Goal: Transaction & Acquisition: Obtain resource

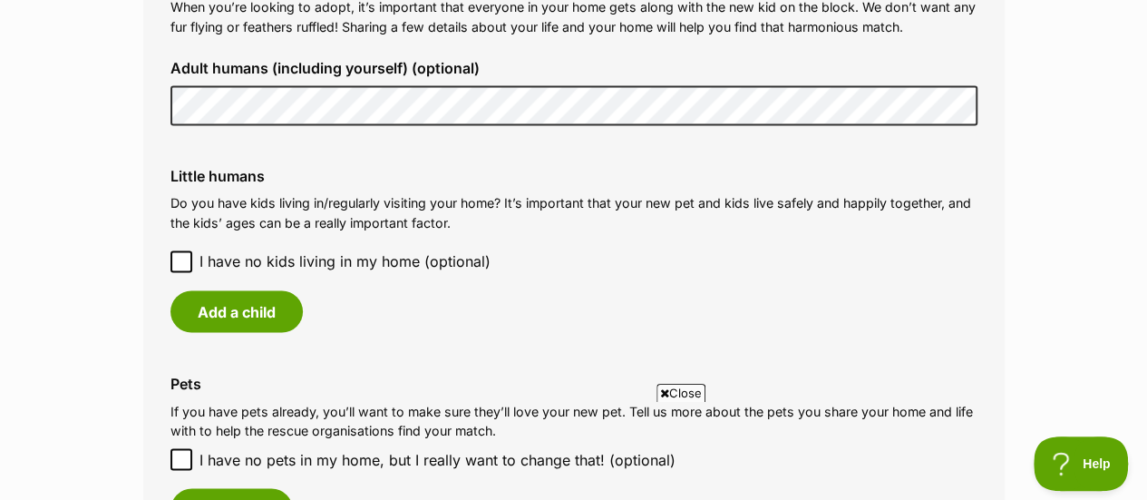
scroll to position [1412, 0]
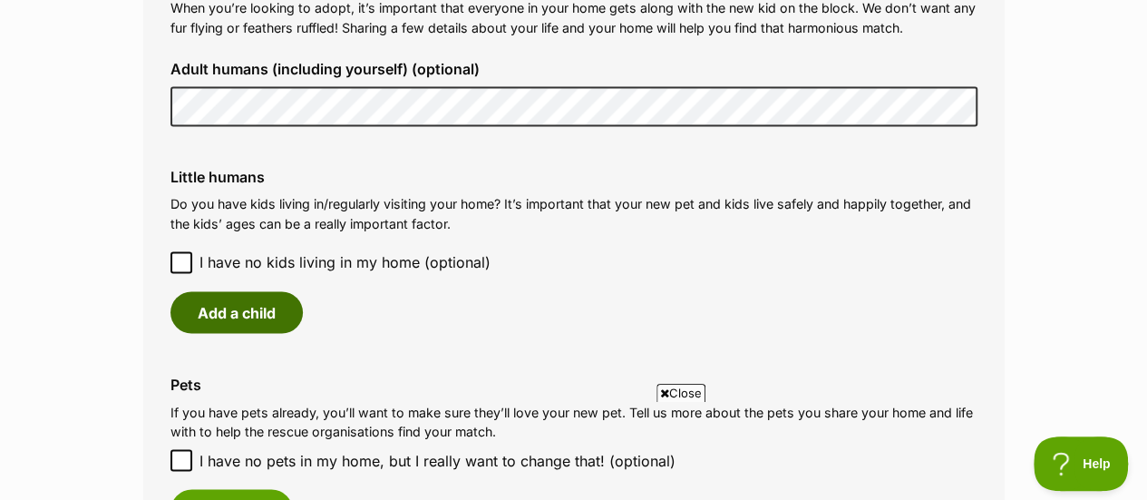
click at [243, 318] on button "Add a child" at bounding box center [236, 312] width 132 height 42
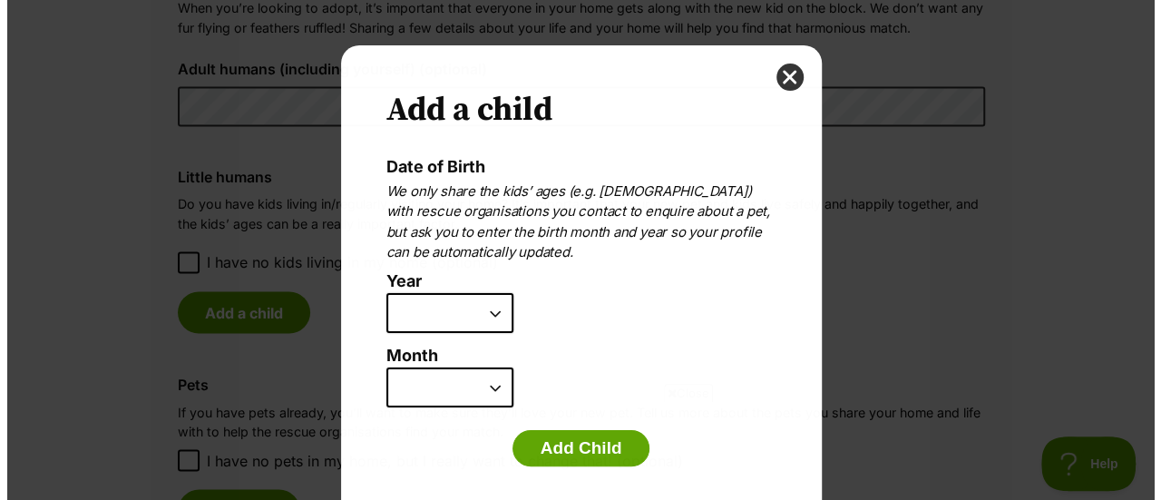
scroll to position [0, 0]
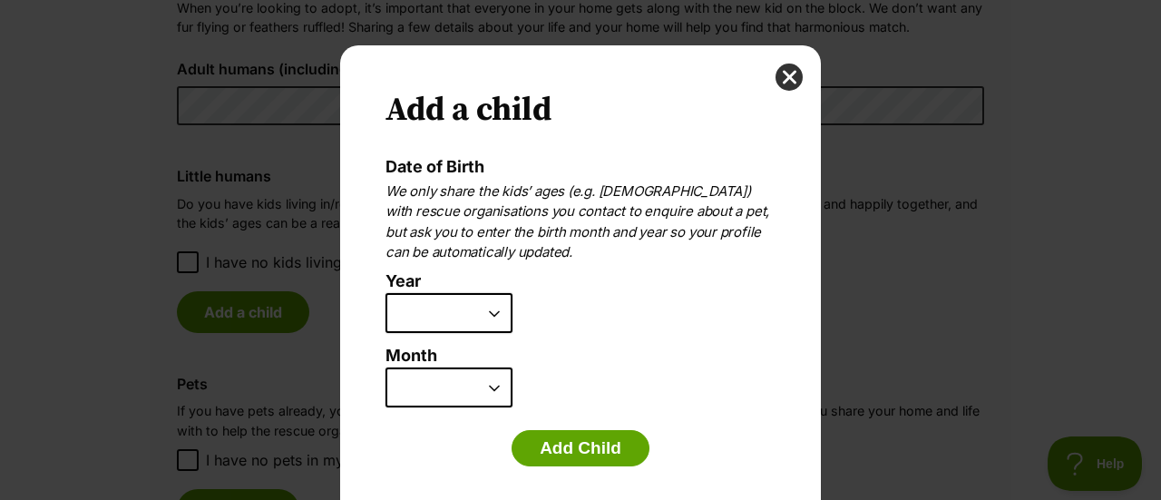
click at [459, 322] on select "2025 2024 2023 2022 2021 2020 2019 2018 2017 2016 2015 2014 2013 2012 2011 2010…" at bounding box center [448, 313] width 127 height 40
click at [611, 190] on p "We only share the kids’ ages (e.g. 6 years old) with rescue organisations you c…" at bounding box center [580, 222] width 390 height 82
click at [464, 307] on select "2025 2024 2023 2022 2021 2020 2019 2018 2017 2016 2015 2014 2013 2012 2011 2010…" at bounding box center [448, 313] width 127 height 40
select select "2012"
click at [385, 293] on select "2025 2024 2023 2022 2021 2020 2019 2018 2017 2016 2015 2014 2013 2012 2011 2010…" at bounding box center [448, 313] width 127 height 40
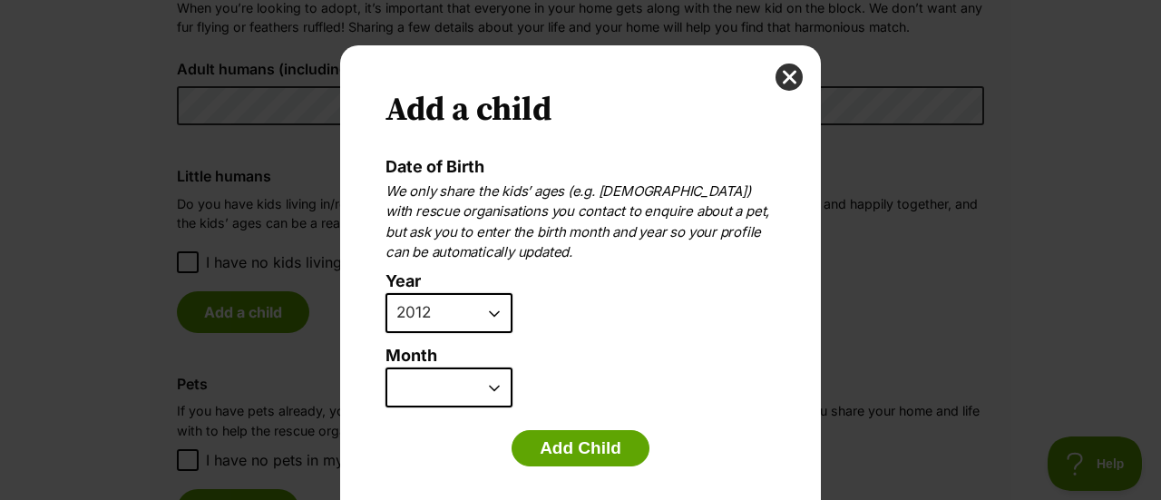
click at [440, 381] on select "January February March April May June July August September October November De…" at bounding box center [448, 387] width 127 height 40
select select "1"
click at [385, 367] on select "January February March April May June July August September October November De…" at bounding box center [448, 387] width 127 height 40
click at [580, 430] on button "Add Child" at bounding box center [580, 448] width 138 height 36
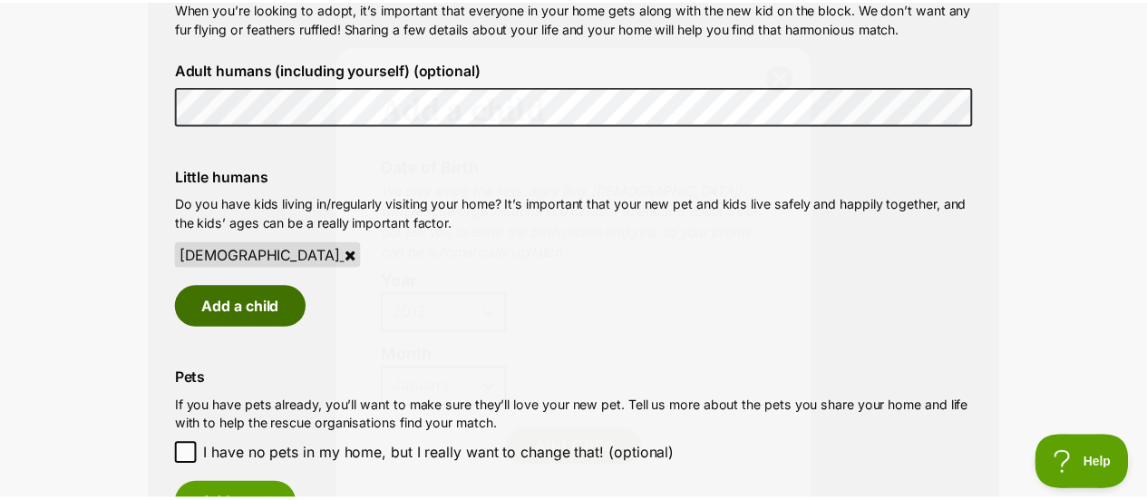
scroll to position [1412, 0]
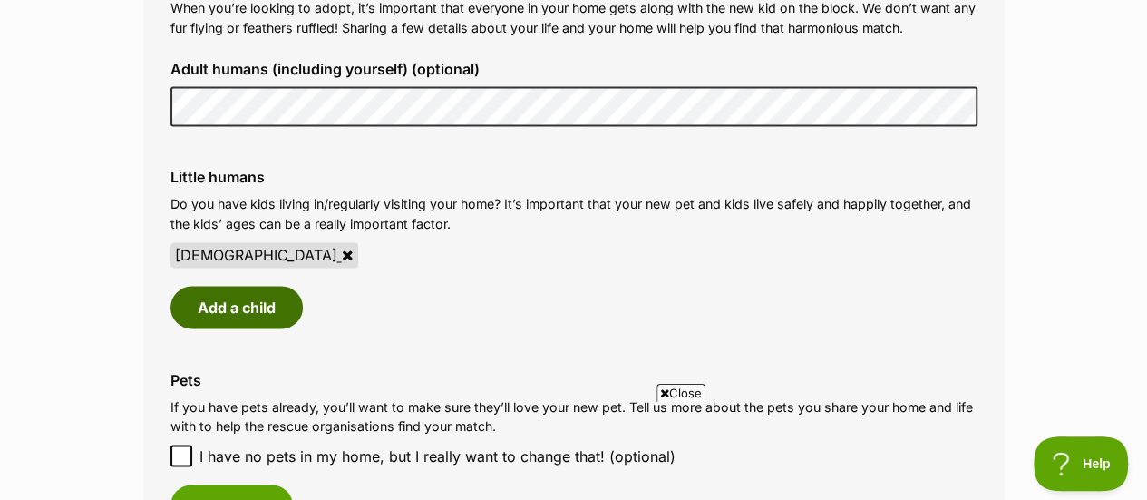
click at [230, 306] on button "Add a child" at bounding box center [236, 307] width 132 height 42
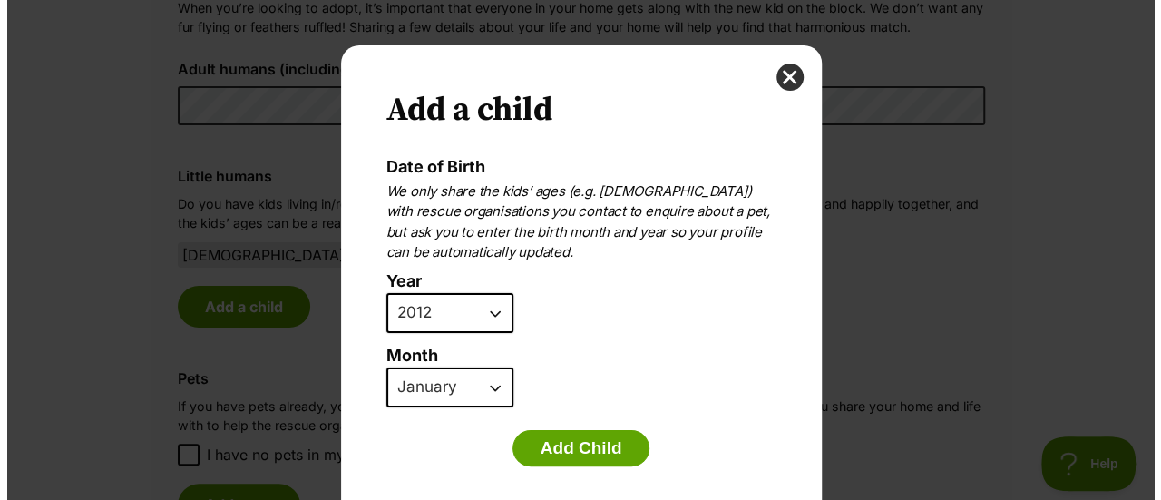
scroll to position [0, 0]
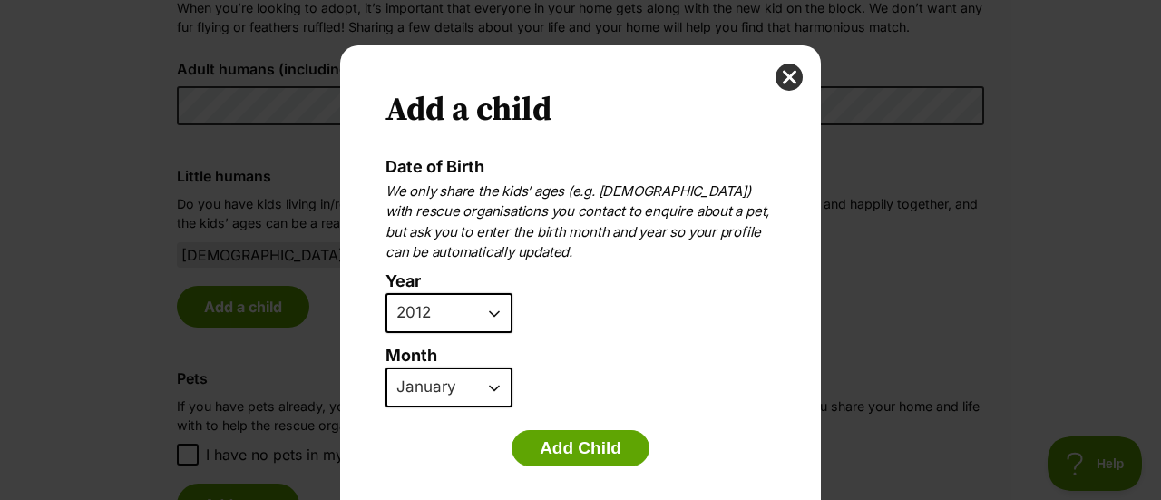
click at [464, 302] on select "2025 2024 2023 2022 2021 2020 2019 2018 2017 2016 2015 2014 2013 2012 2011 2010…" at bounding box center [448, 313] width 127 height 40
select select "2007"
click at [385, 293] on select "2025 2024 2023 2022 2021 2020 2019 2018 2017 2016 2015 2014 2013 2012 2011 2010…" at bounding box center [448, 313] width 127 height 40
click at [444, 385] on select "January February March April May June July August September October November De…" at bounding box center [448, 387] width 127 height 40
select select "11"
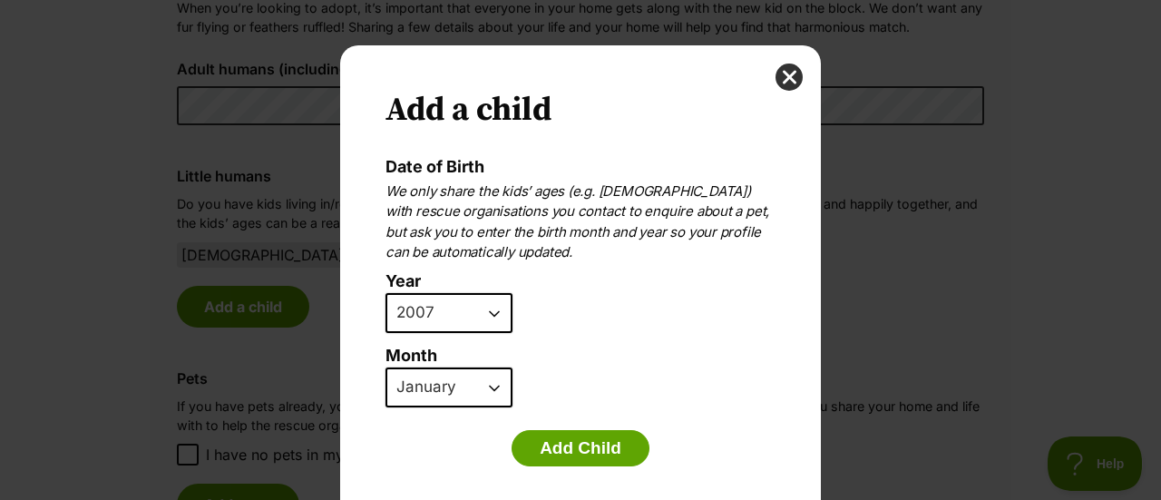
click at [385, 367] on select "January February March April May June July August September October November De…" at bounding box center [448, 387] width 127 height 40
click at [566, 453] on button "Add Child" at bounding box center [580, 448] width 138 height 36
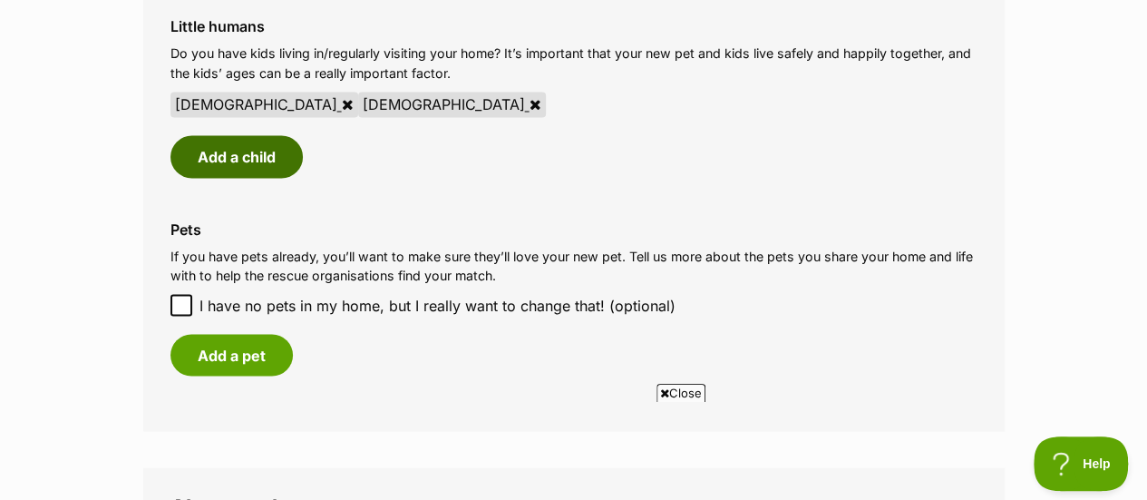
scroll to position [1603, 0]
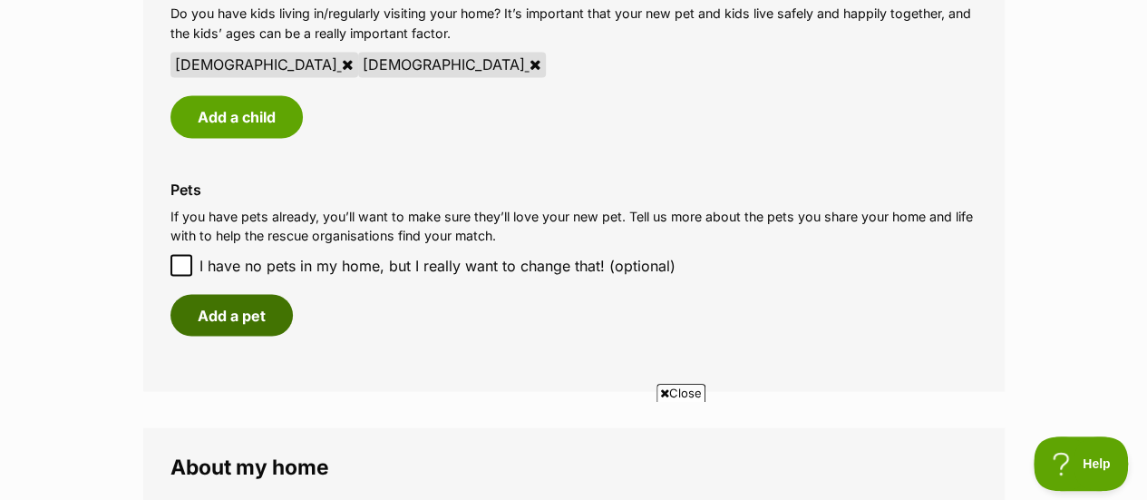
click at [245, 322] on button "Add a pet" at bounding box center [231, 315] width 122 height 42
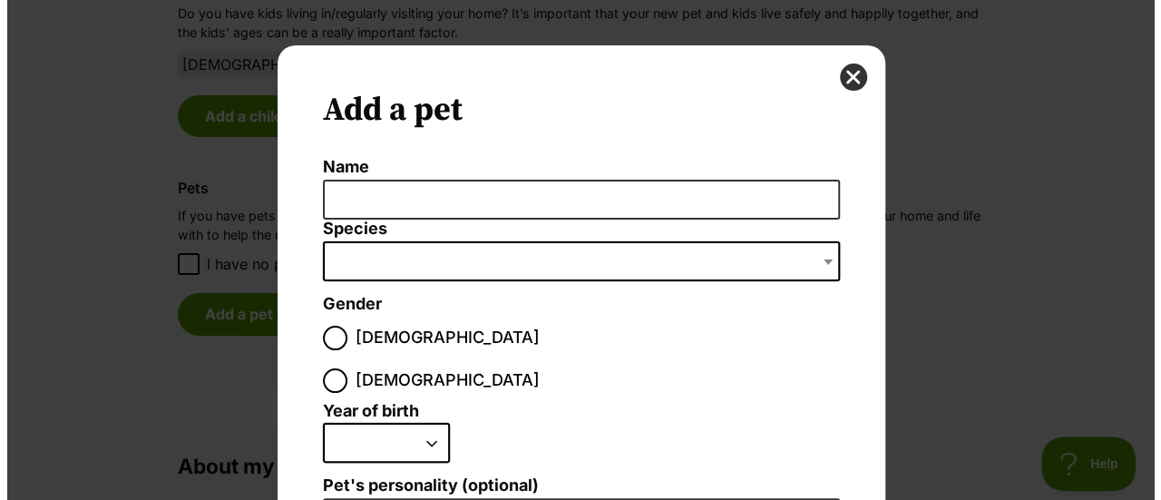
scroll to position [0, 0]
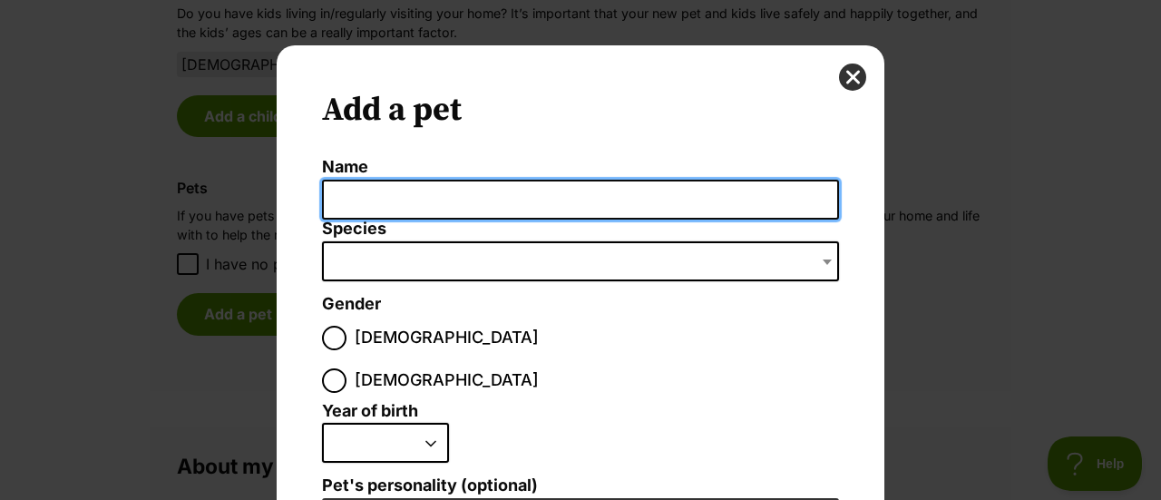
click at [410, 199] on input "Name" at bounding box center [580, 200] width 517 height 41
type input "Daphne"
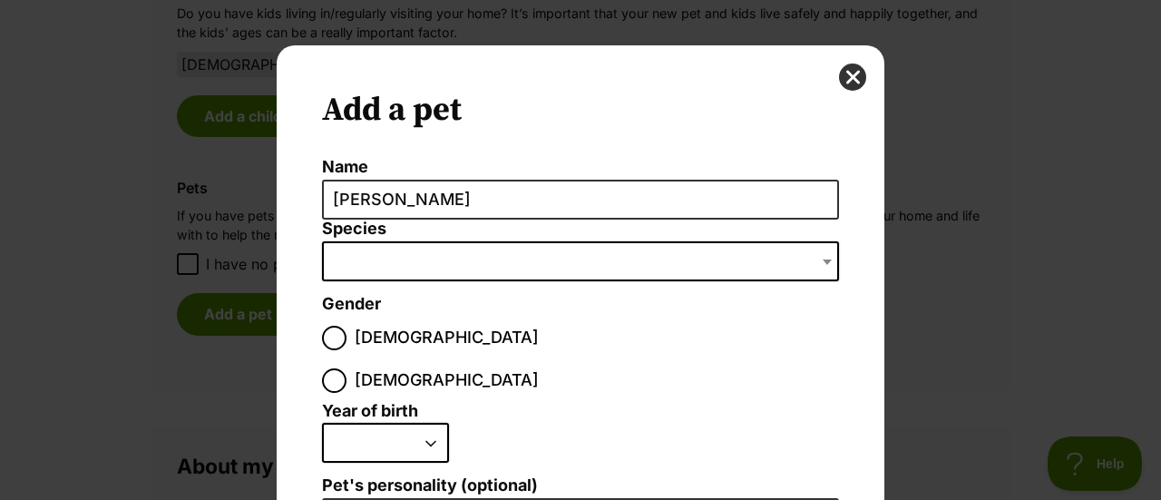
click at [370, 252] on span "Dialog Window - Close (Press escape to close)" at bounding box center [580, 261] width 517 height 40
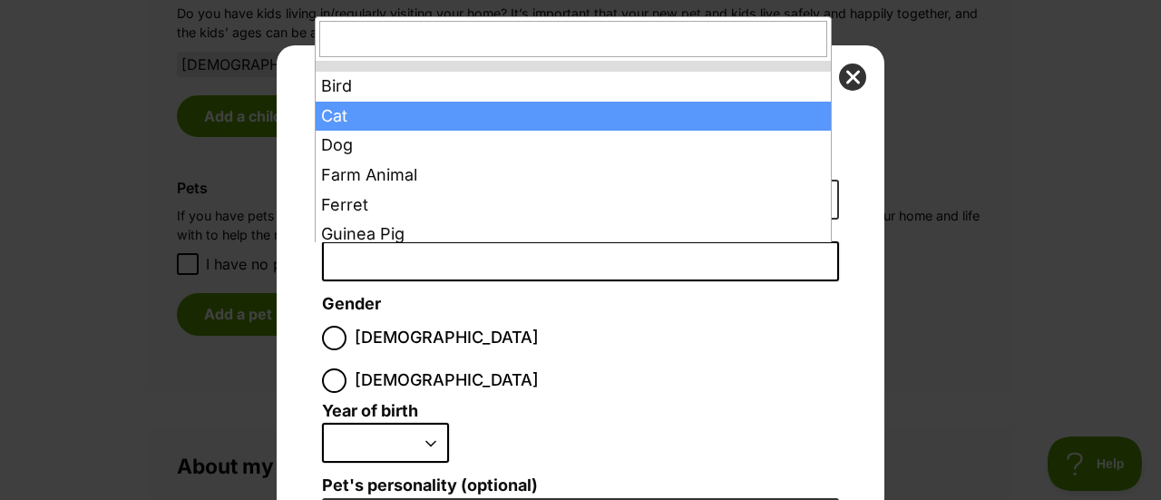
select select "2"
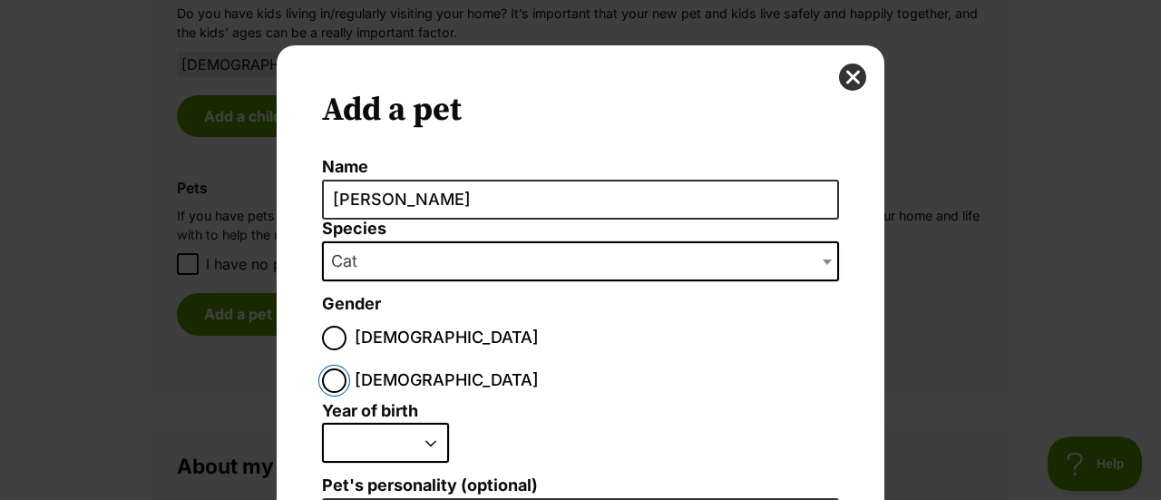
click at [346, 368] on input "Female" at bounding box center [334, 380] width 24 height 24
radio input "true"
click at [408, 423] on select "2025 2024 2023 2022 2021 2020 2019 2018 2017 2016 2015 2014 2013 2012 2011 2010…" at bounding box center [385, 443] width 127 height 40
click at [322, 423] on select "2025 2024 2023 2022 2021 2020 2019 2018 2017 2016 2015 2014 2013 2012 2011 2010…" at bounding box center [385, 443] width 127 height 40
click at [390, 423] on li "2025 2024 2023 2022 2021 2020 2019 2018 2017 2016 2015 2014 2013 2012 2011 2010…" at bounding box center [576, 450] width 508 height 54
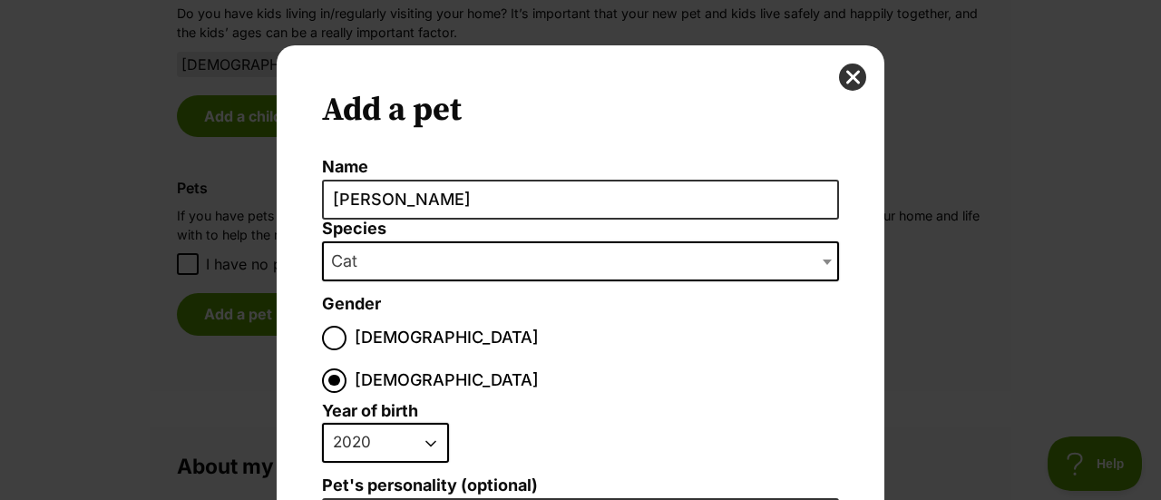
click at [394, 423] on select "2025 2024 2023 2022 2021 2020 2019 2018 2017 2016 2015 2014 2013 2012 2011 2010…" at bounding box center [385, 443] width 127 height 40
select select "2021"
click at [322, 423] on select "2025 2024 2023 2022 2021 2020 2019 2018 2017 2016 2015 2014 2013 2012 2011 2010…" at bounding box center [385, 443] width 127 height 40
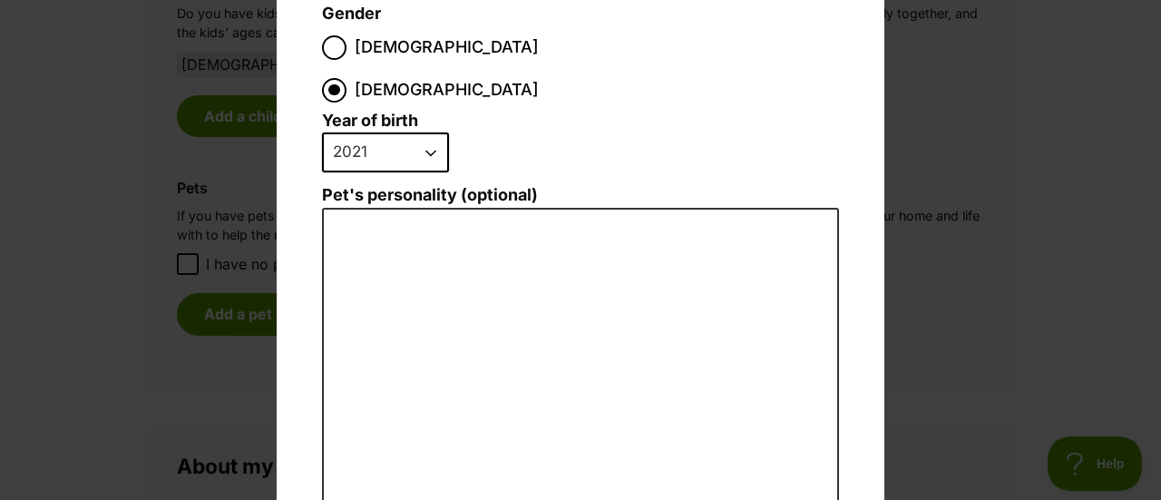
scroll to position [296, 0]
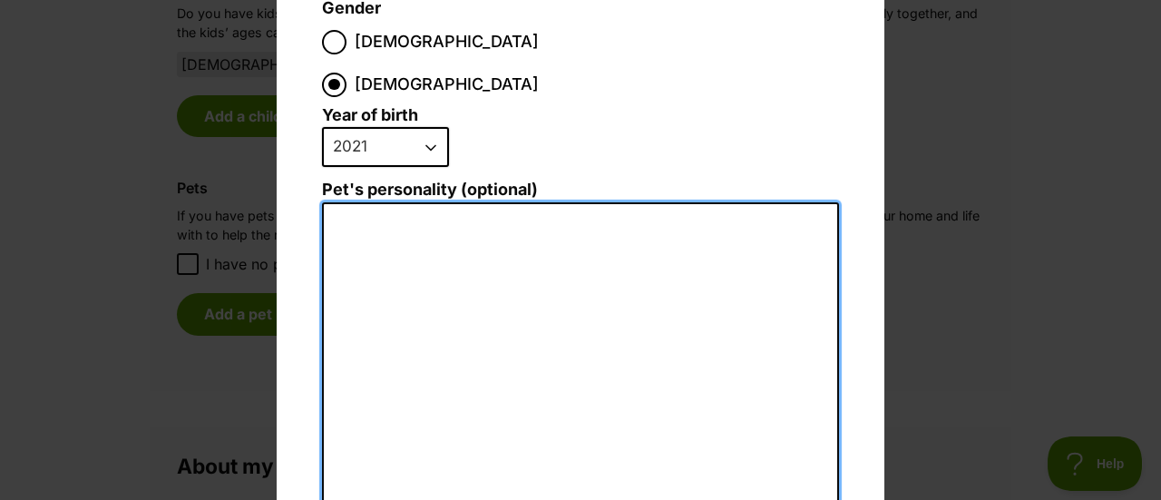
click at [471, 202] on textarea "Pet's personality (optional)" at bounding box center [580, 400] width 517 height 397
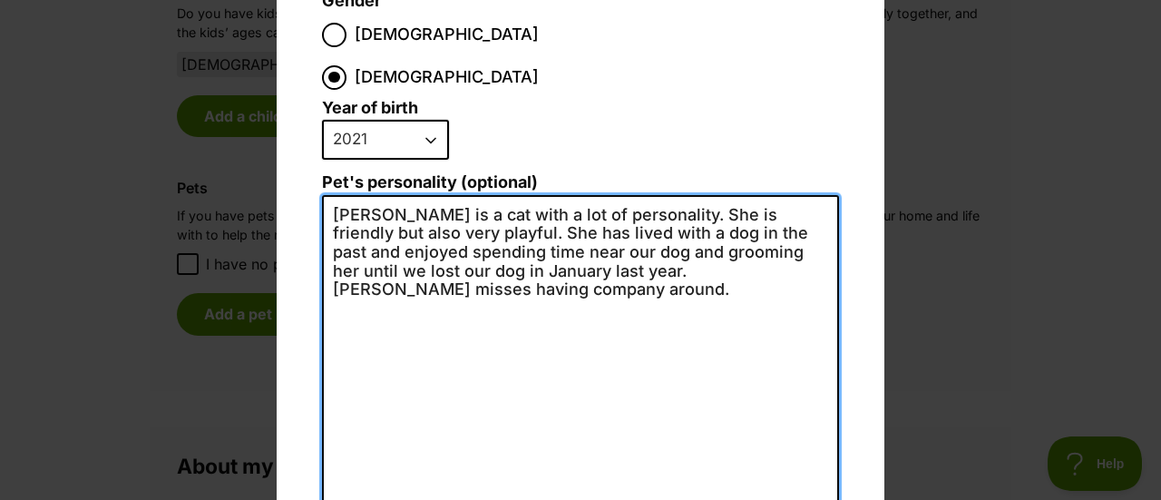
scroll to position [304, 0]
click at [511, 238] on textarea "Daphne is a cat with a lot of personality. She is friendly but also very playfu…" at bounding box center [580, 392] width 517 height 397
click at [510, 231] on textarea "Daphne is a cat with a lot of personality. She is friendly but also very playfu…" at bounding box center [580, 392] width 517 height 397
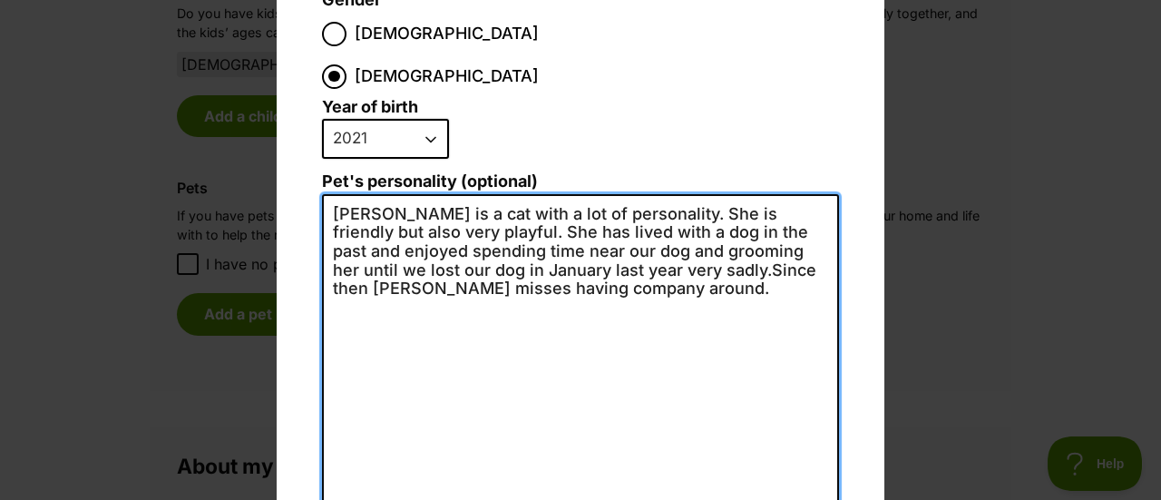
click at [606, 226] on textarea "Daphne is a cat with a lot of personality. She is friendly but also very playfu…" at bounding box center [580, 392] width 517 height 397
click at [781, 229] on textarea "Daphne is a cat with a lot of personality. She is friendly but also very playfu…" at bounding box center [580, 392] width 517 height 397
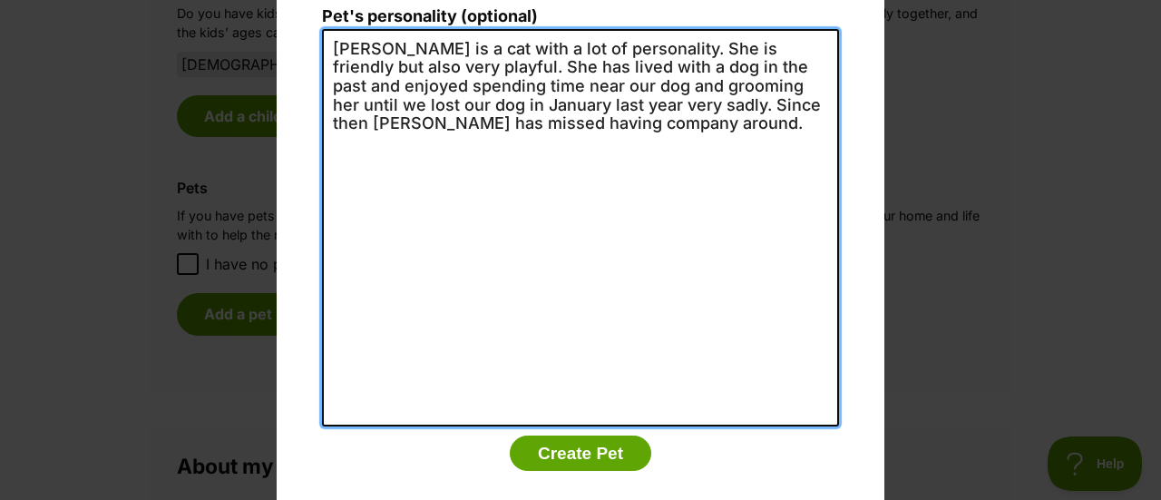
scroll to position [469, 0]
type textarea "Daphne is a cat with a lot of personality. She is friendly but also very playfu…"
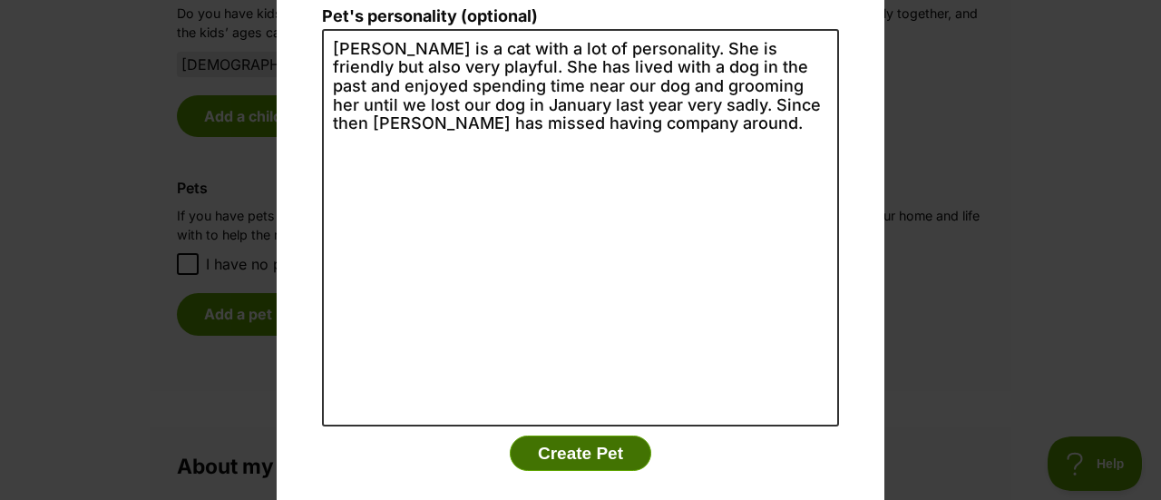
click at [595, 435] on button "Create Pet" at bounding box center [580, 453] width 141 height 36
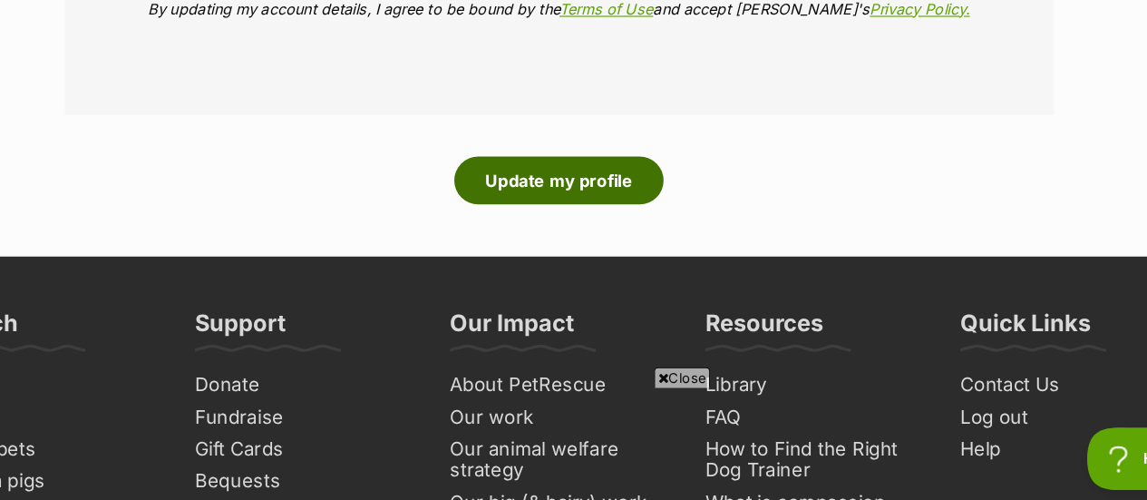
scroll to position [2509, 0]
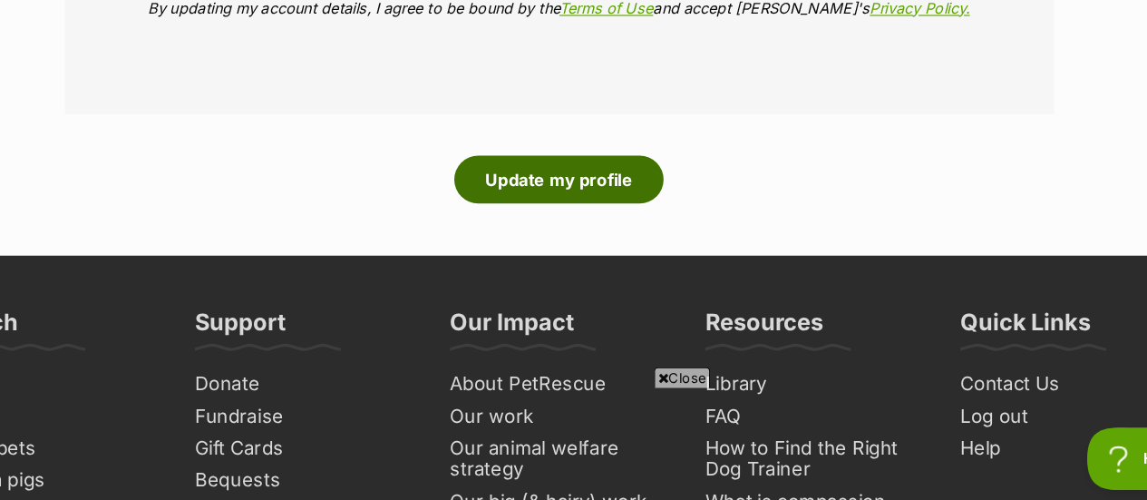
click at [551, 234] on button "Update my profile" at bounding box center [573, 221] width 182 height 42
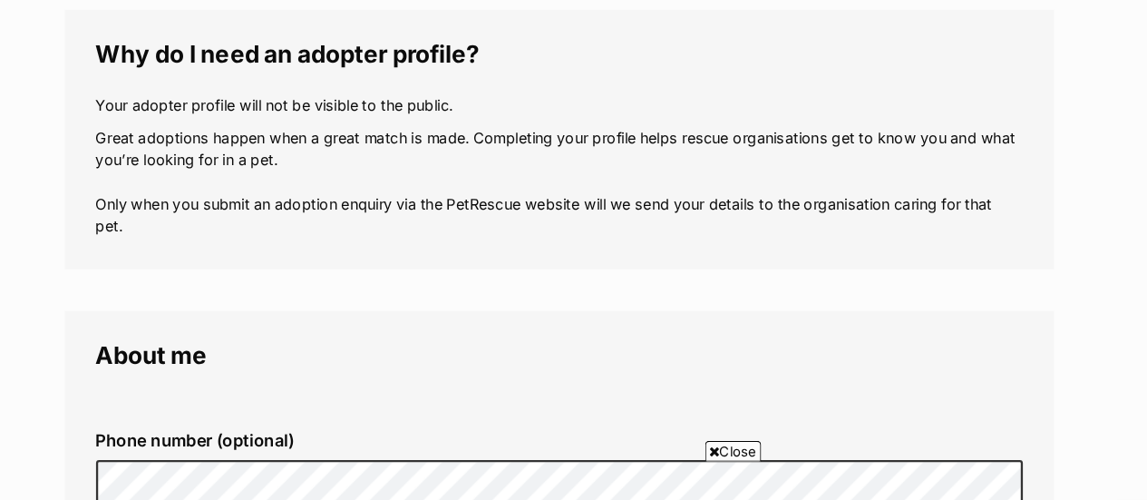
scroll to position [112, 0]
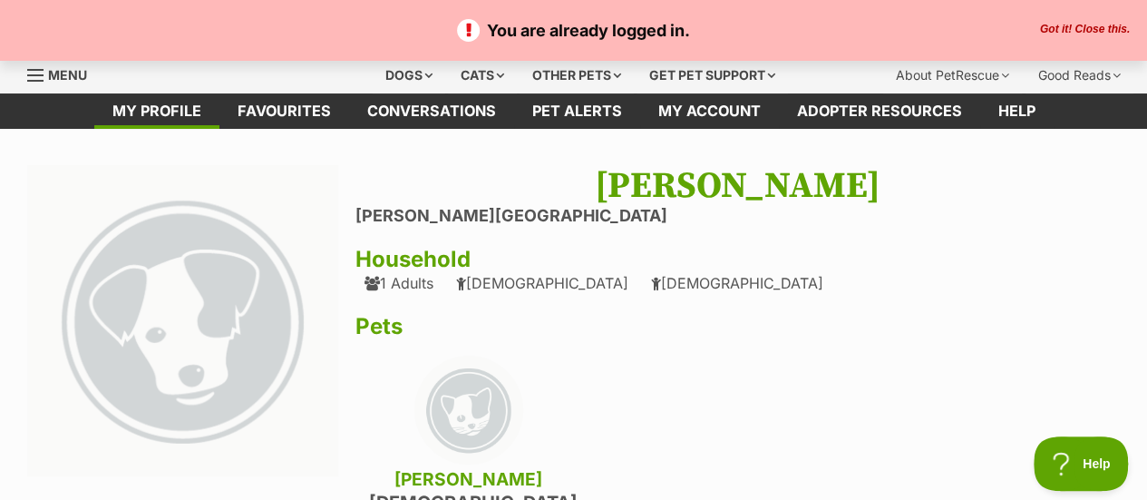
click at [1092, 25] on button "Got it! Close this." at bounding box center [1085, 30] width 101 height 15
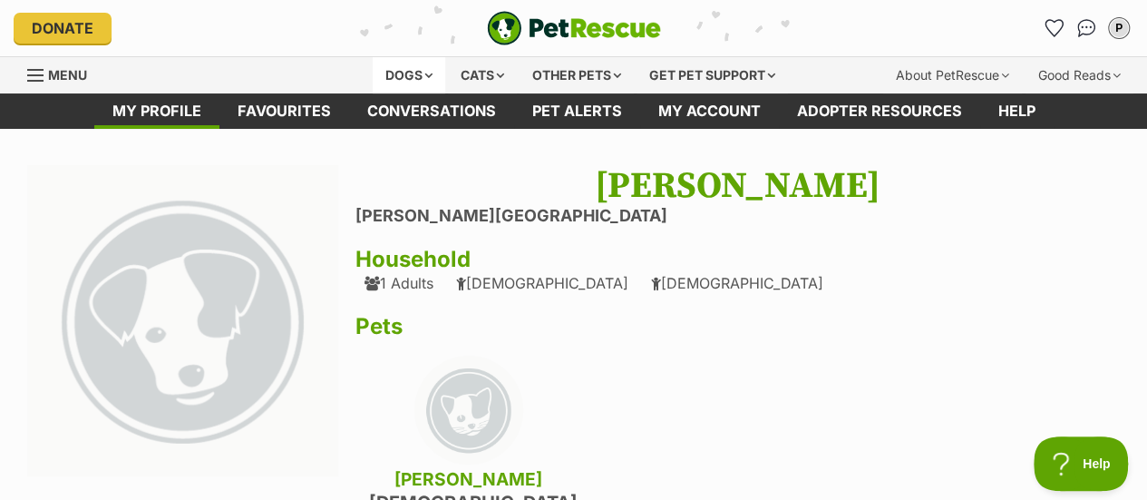
click at [392, 67] on div "Dogs" at bounding box center [409, 75] width 73 height 36
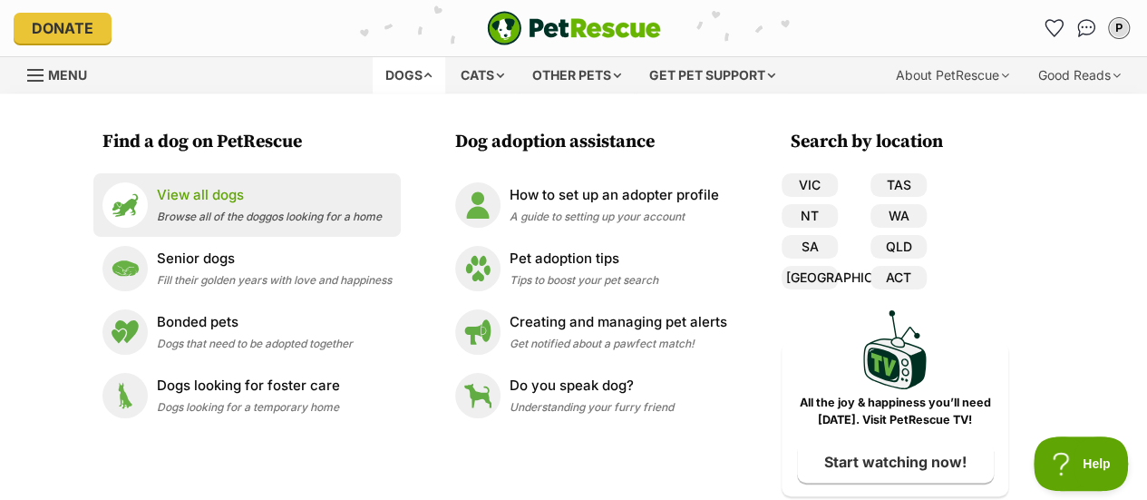
click at [220, 226] on link "View all dogs Browse all of the doggos looking for a home" at bounding box center [246, 204] width 289 height 45
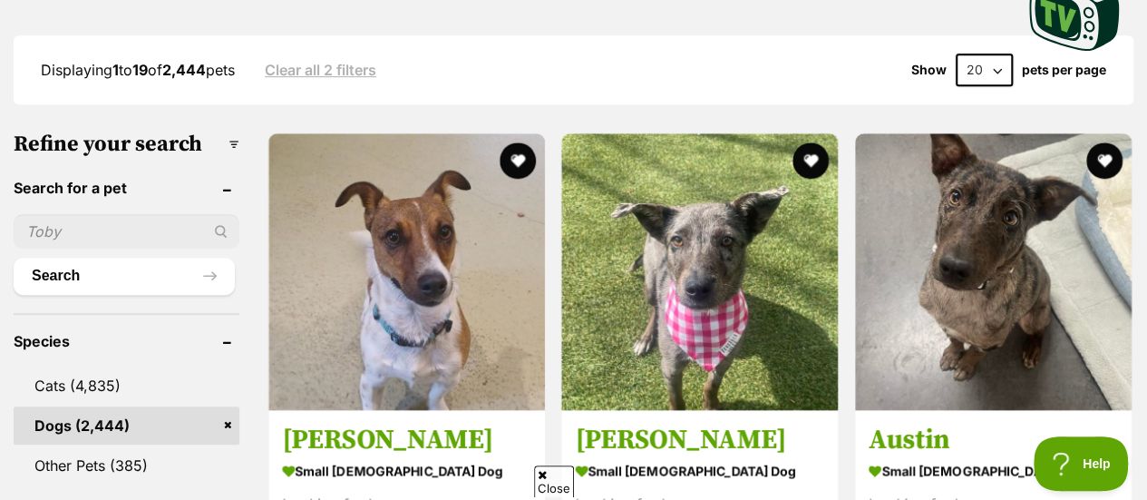
click at [73, 214] on input "text" at bounding box center [127, 231] width 226 height 34
type input "Banjo"
click at [14, 258] on button "Search" at bounding box center [124, 276] width 221 height 36
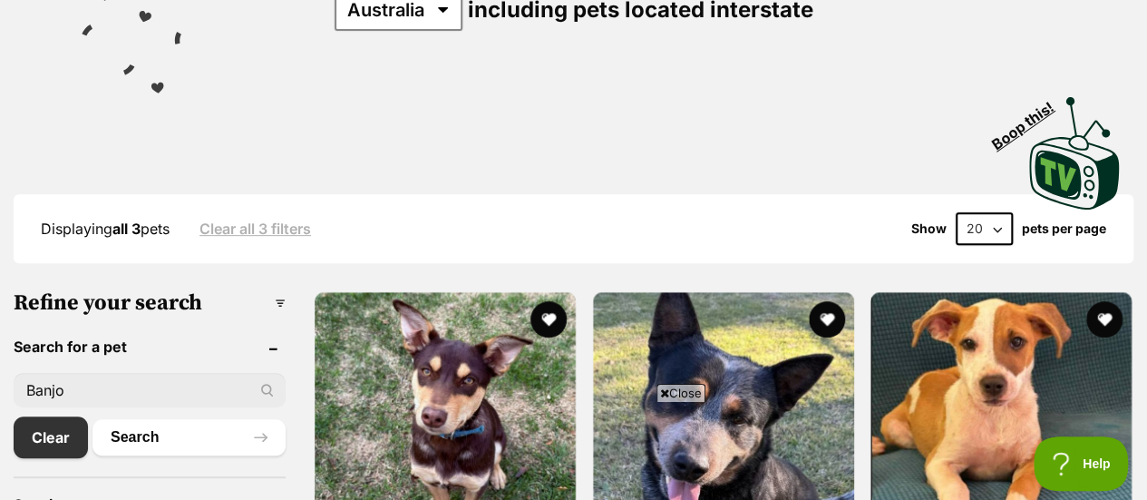
scroll to position [517, 0]
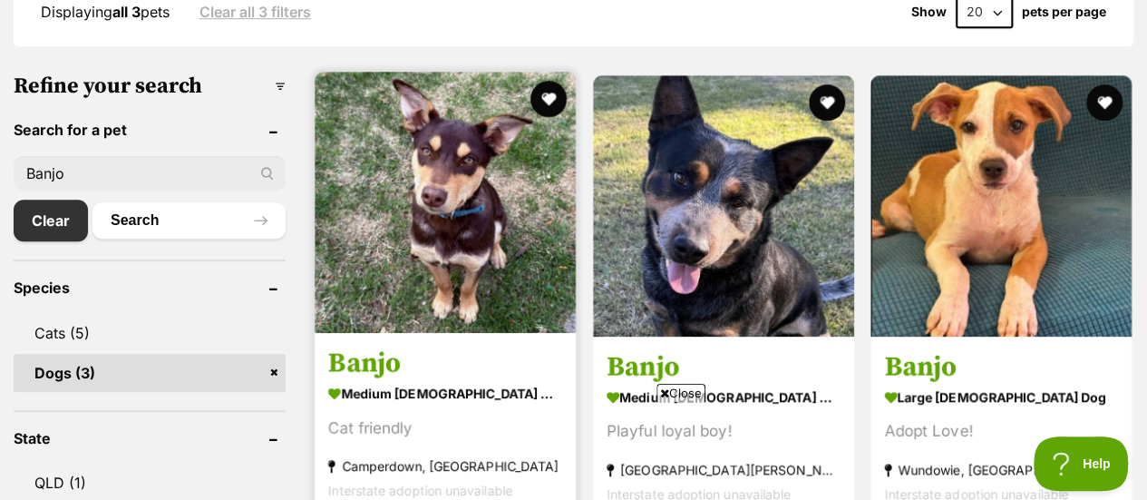
click at [492, 262] on img at bounding box center [445, 202] width 261 height 261
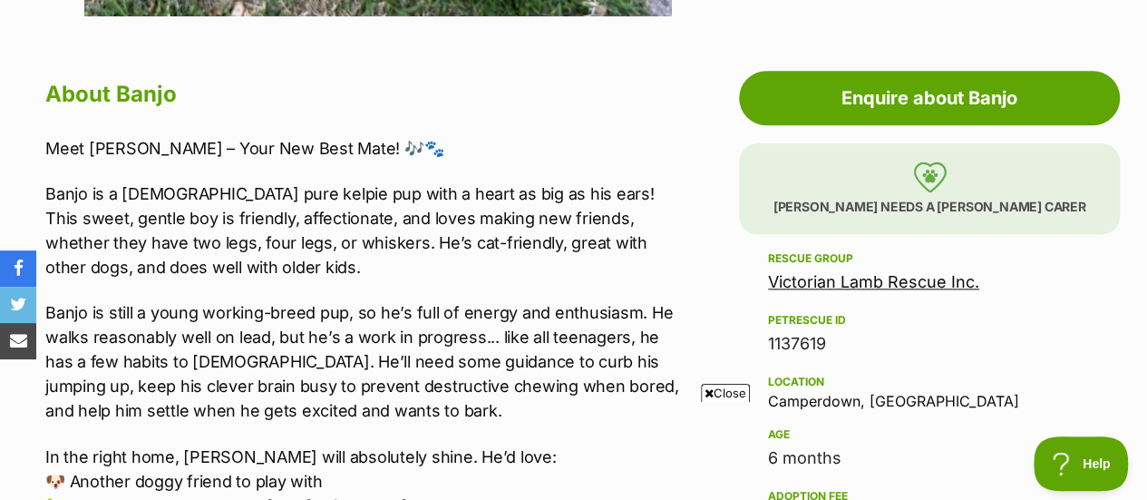
scroll to position [948, 0]
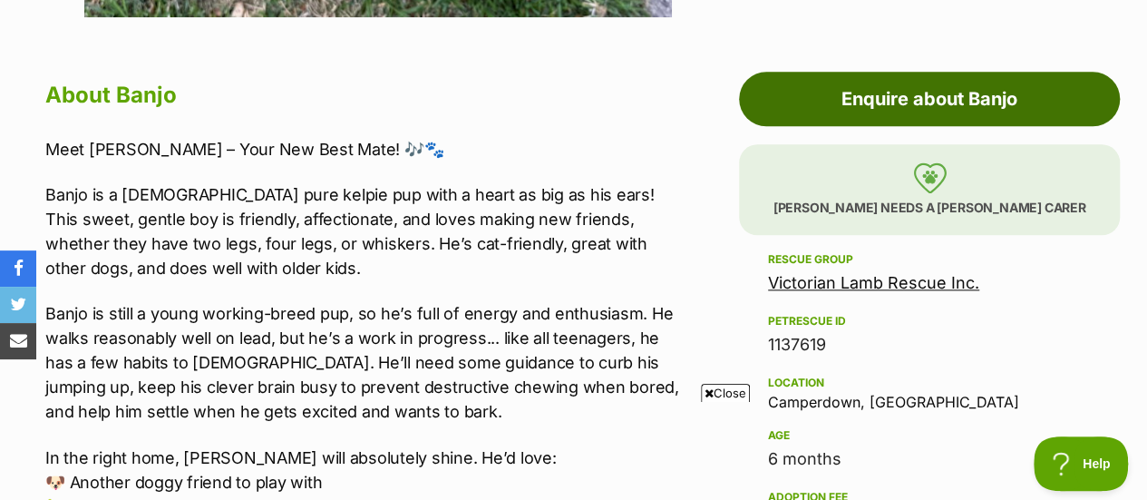
click at [936, 87] on link "Enquire about Banjo" at bounding box center [929, 99] width 381 height 54
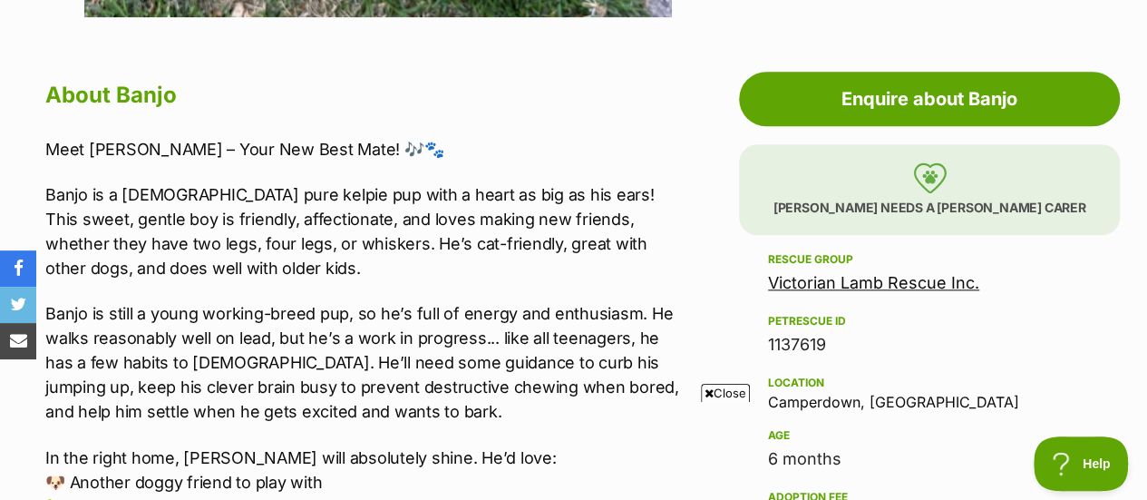
click at [181, 217] on p "Banjo is a [DEMOGRAPHIC_DATA] pure kelpie pup with a heart as big as his ears! …" at bounding box center [364, 231] width 638 height 98
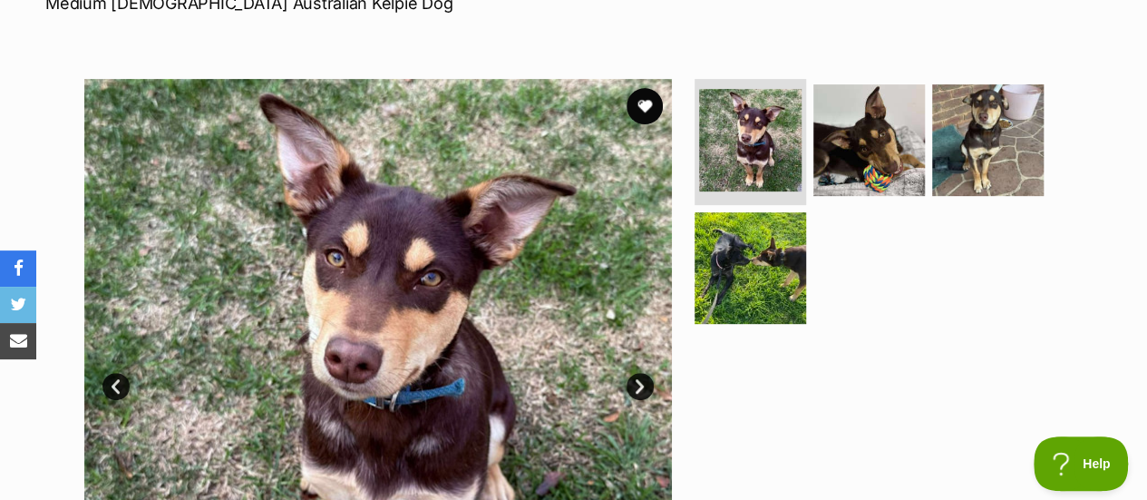
scroll to position [0, 0]
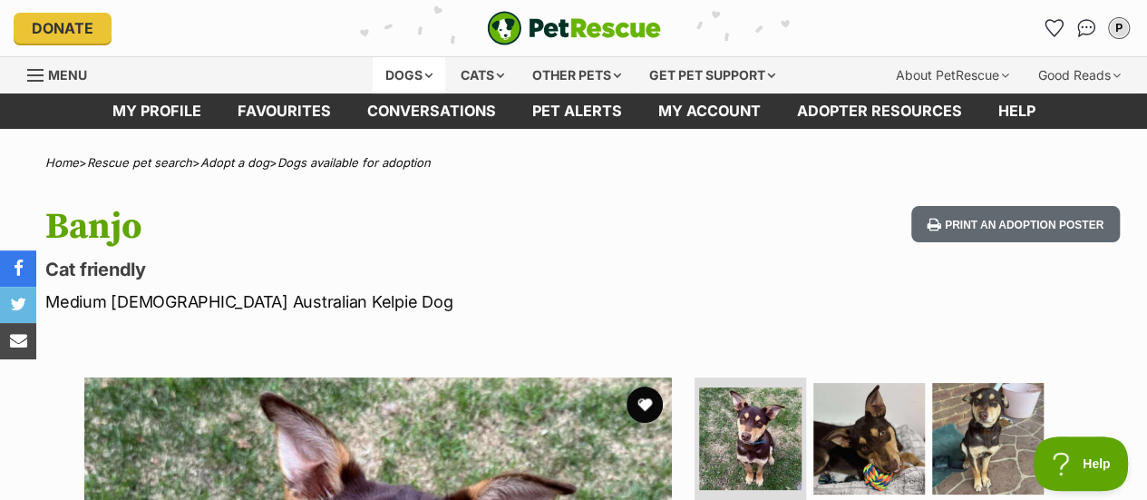
click at [395, 73] on div "Dogs" at bounding box center [409, 75] width 73 height 36
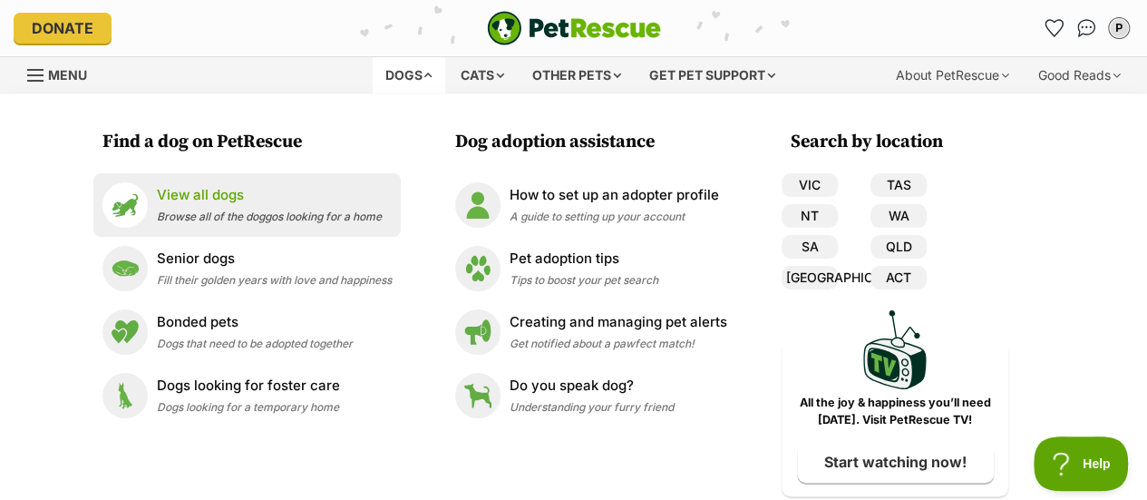
click at [308, 203] on p "View all dogs" at bounding box center [269, 195] width 225 height 21
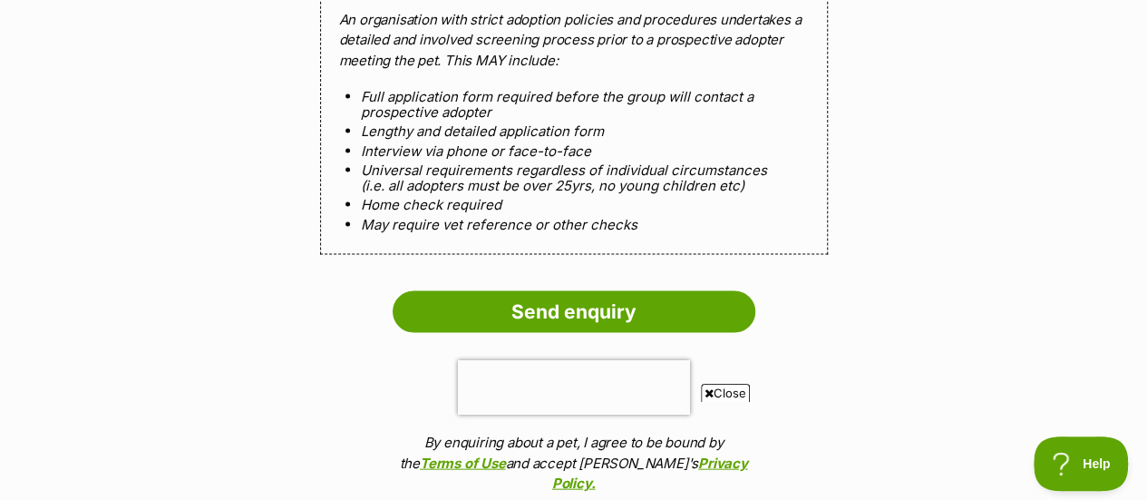
scroll to position [1774, 0]
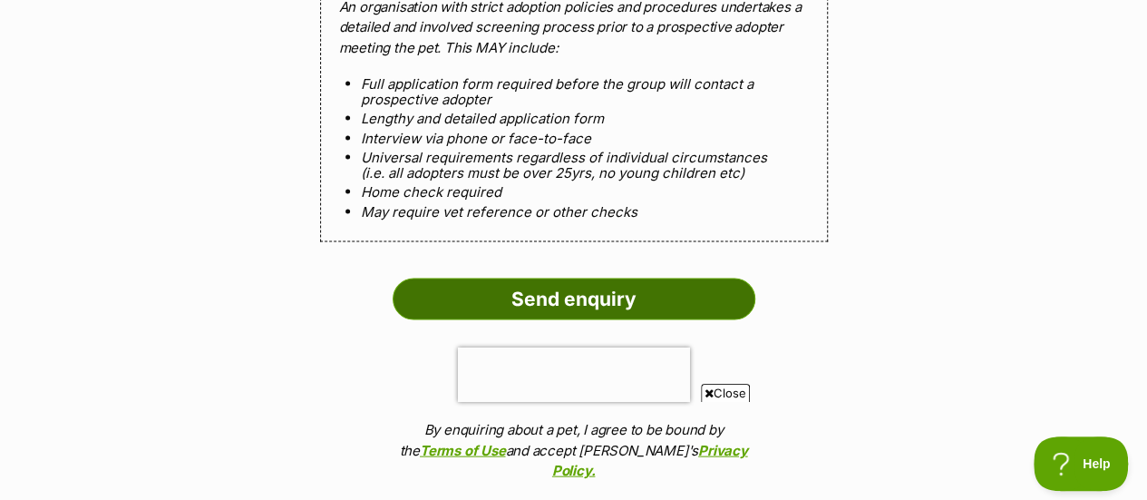
click at [555, 278] on input "Send enquiry" at bounding box center [574, 299] width 363 height 42
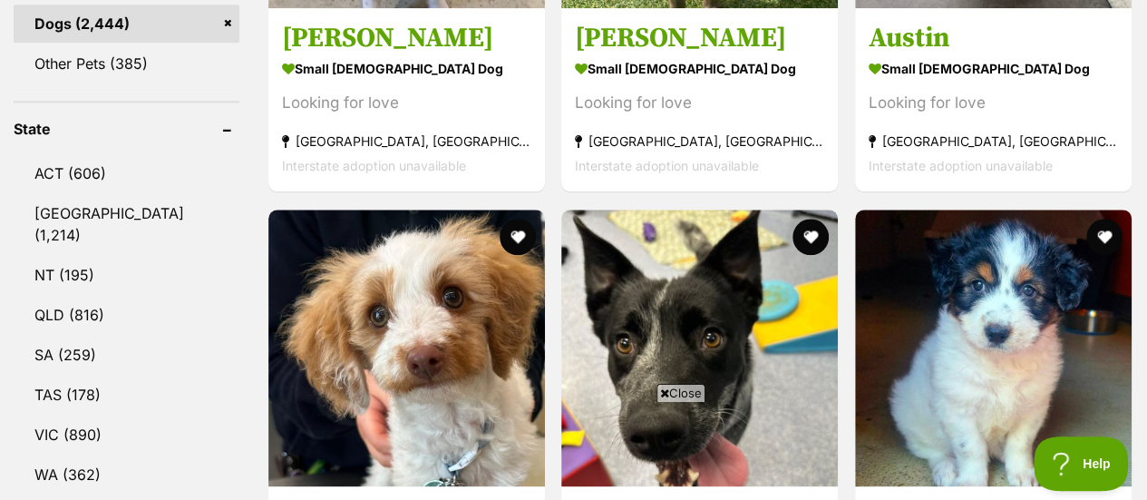
scroll to position [910, 0]
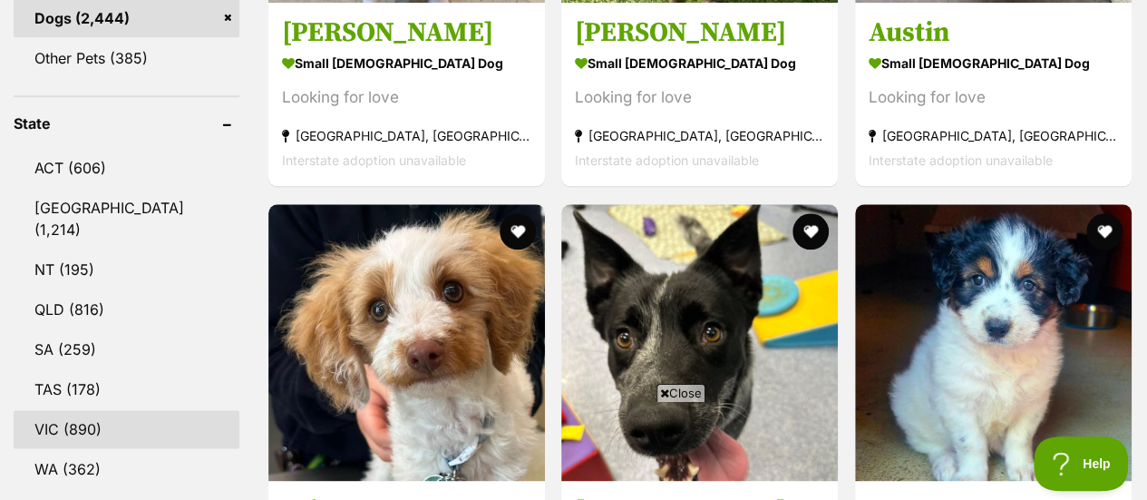
click at [115, 410] on link "VIC (890)" at bounding box center [127, 429] width 226 height 38
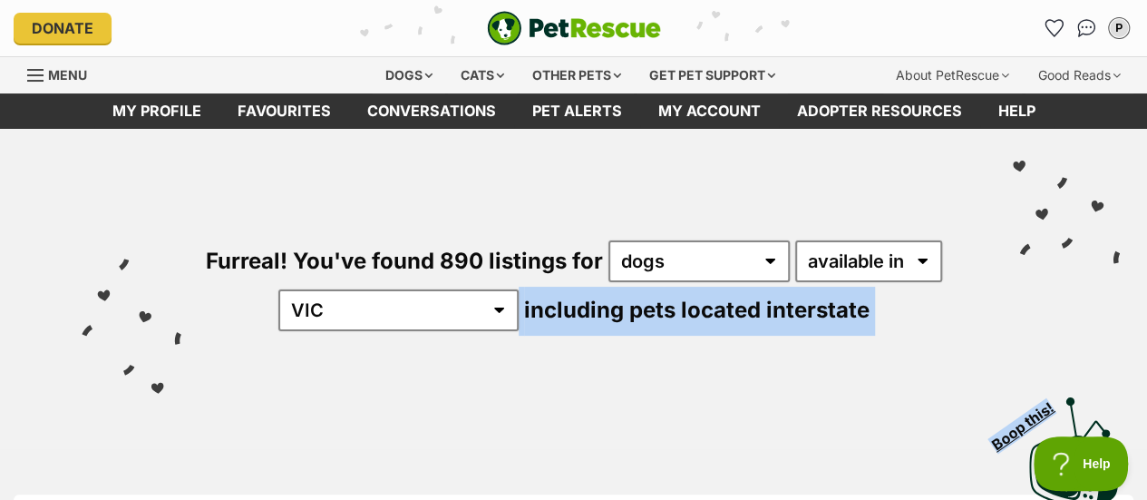
drag, startPoint x: 0, startPoint y: 0, endPoint x: 358, endPoint y: 361, distance: 508.5
click at [358, 361] on div "Furreal! You've found 890 listings for any type of pet cats dogs other pets ava…" at bounding box center [573, 321] width 1147 height 385
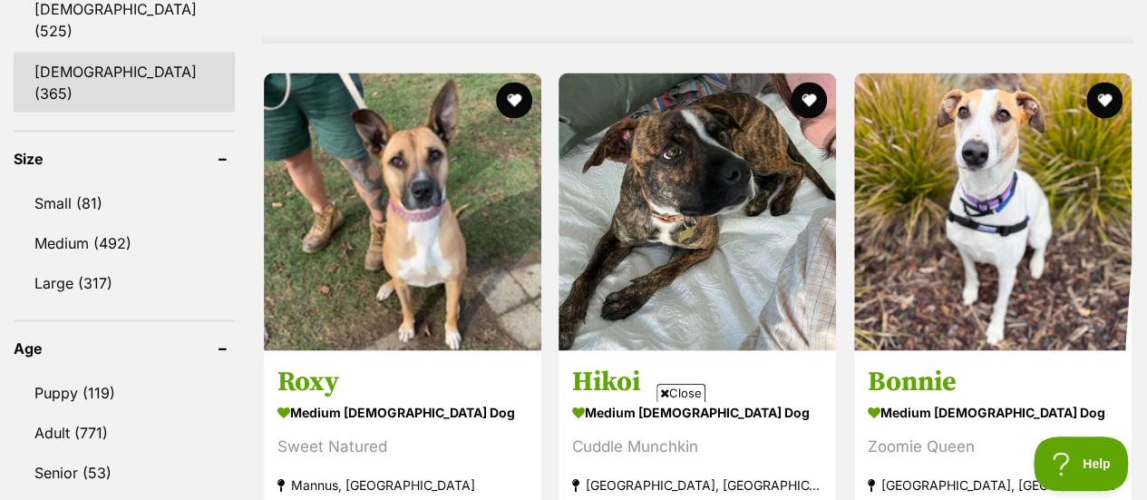
scroll to position [1751, 0]
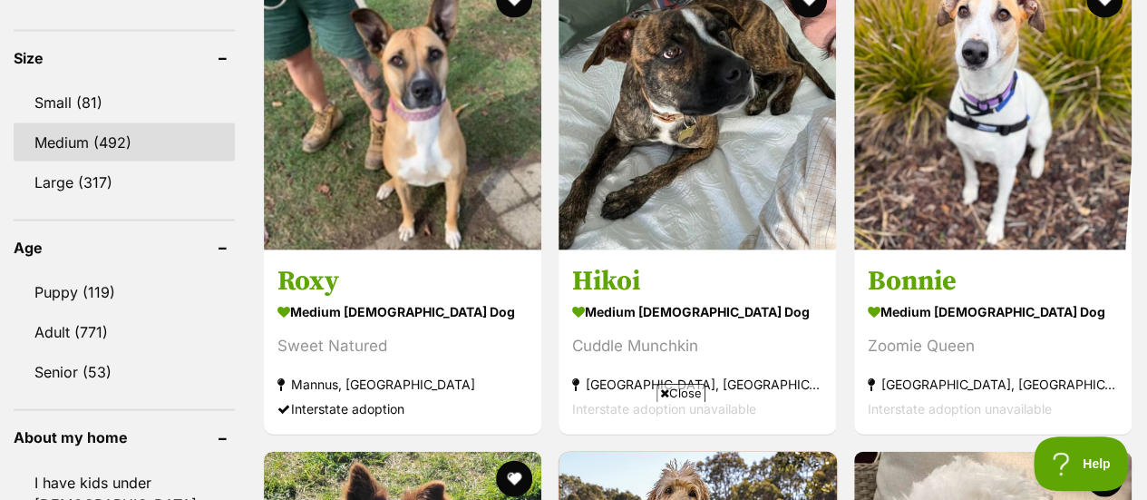
click at [106, 123] on link "Medium (492)" at bounding box center [124, 142] width 221 height 38
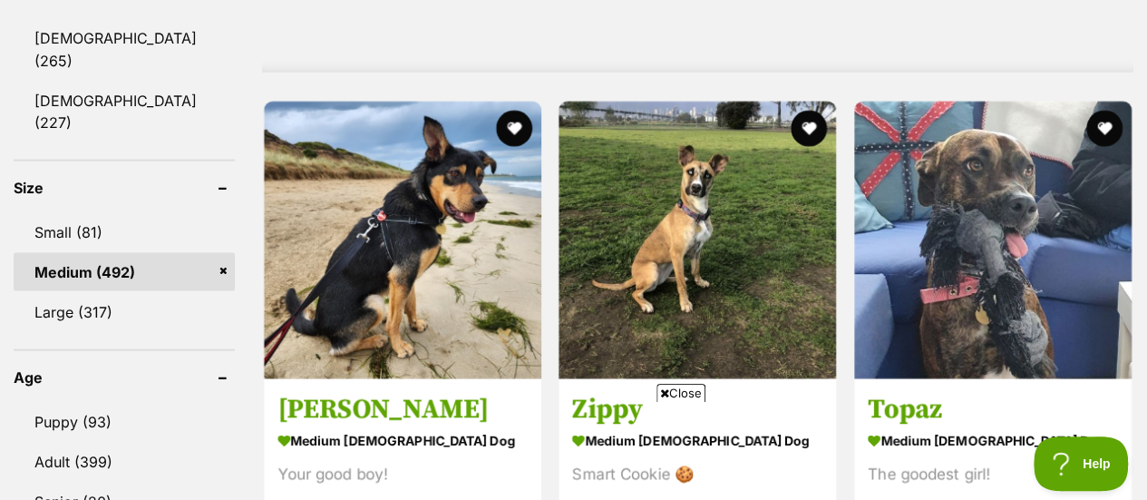
scroll to position [1783, 0]
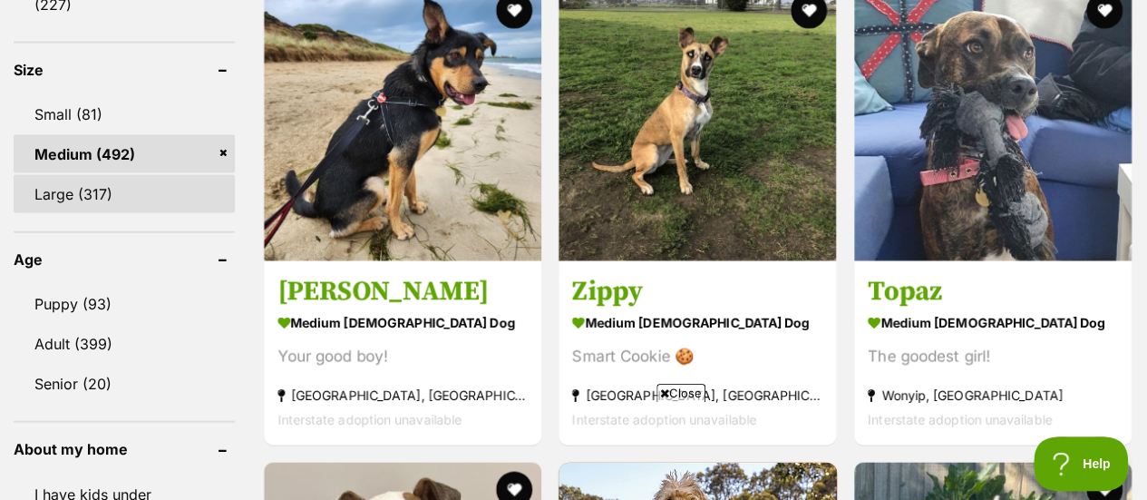
click at [100, 175] on link "Large (317)" at bounding box center [124, 194] width 221 height 38
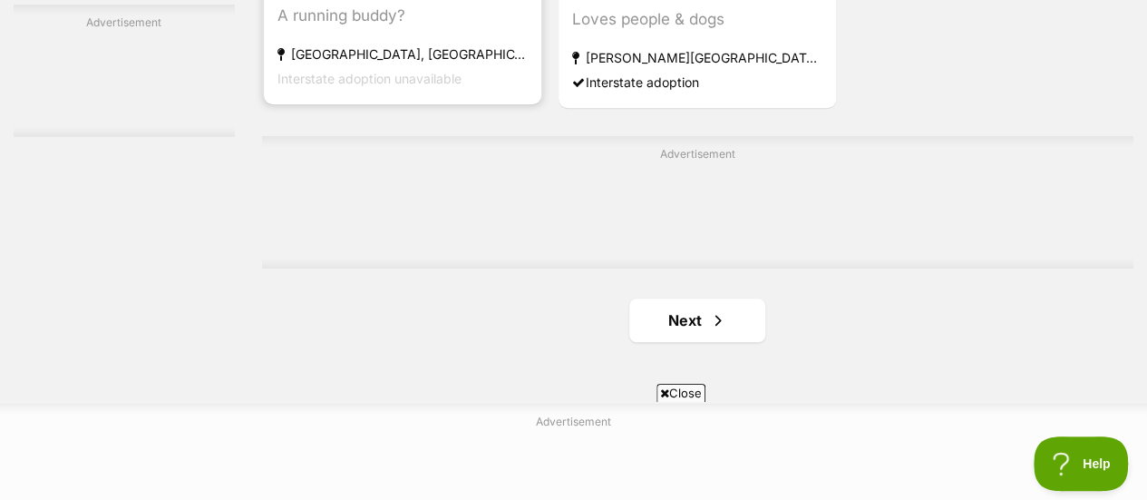
scroll to position [4225, 0]
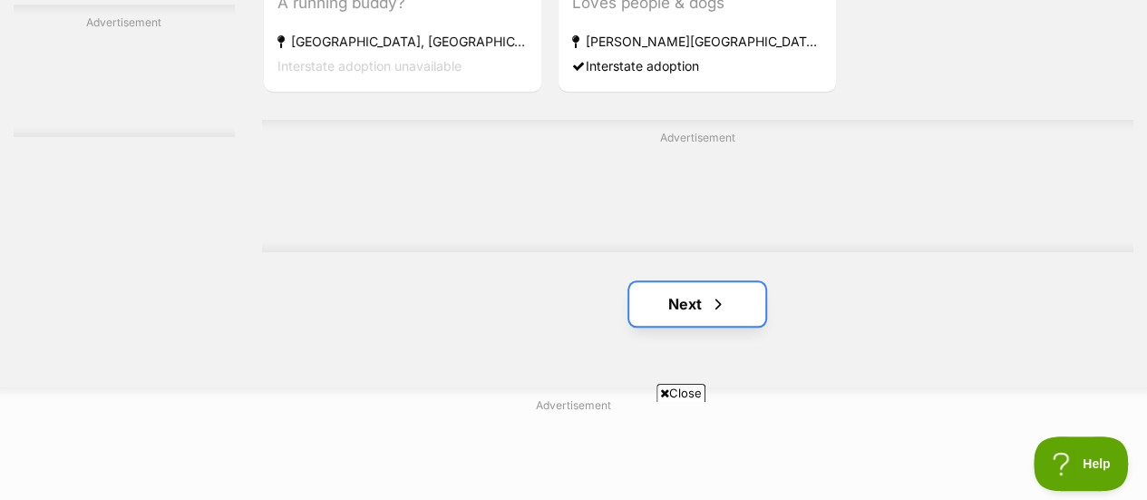
click at [736, 319] on link "Next" at bounding box center [697, 304] width 136 height 44
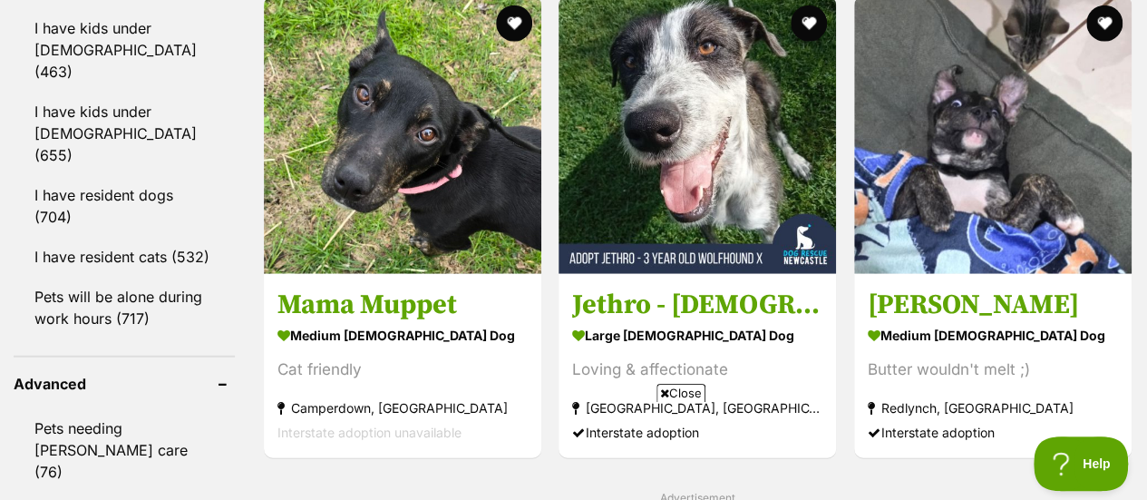
scroll to position [2247, 0]
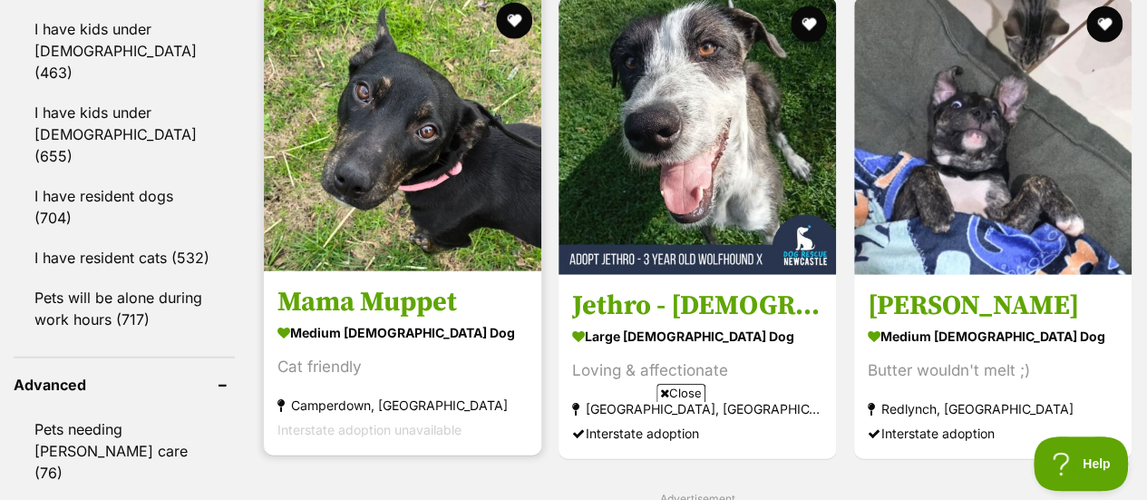
click at [425, 228] on img at bounding box center [403, 133] width 278 height 278
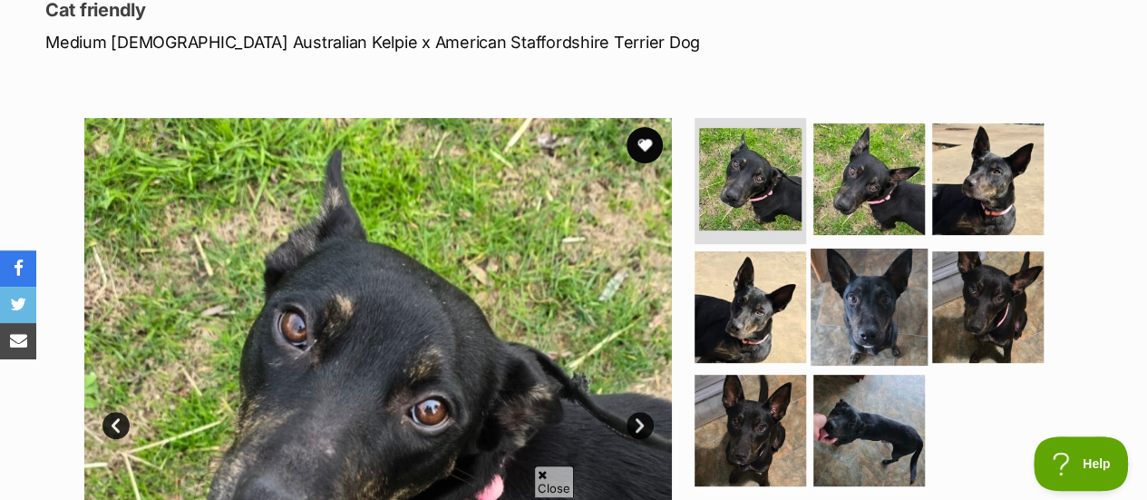
click at [859, 297] on img at bounding box center [869, 306] width 117 height 117
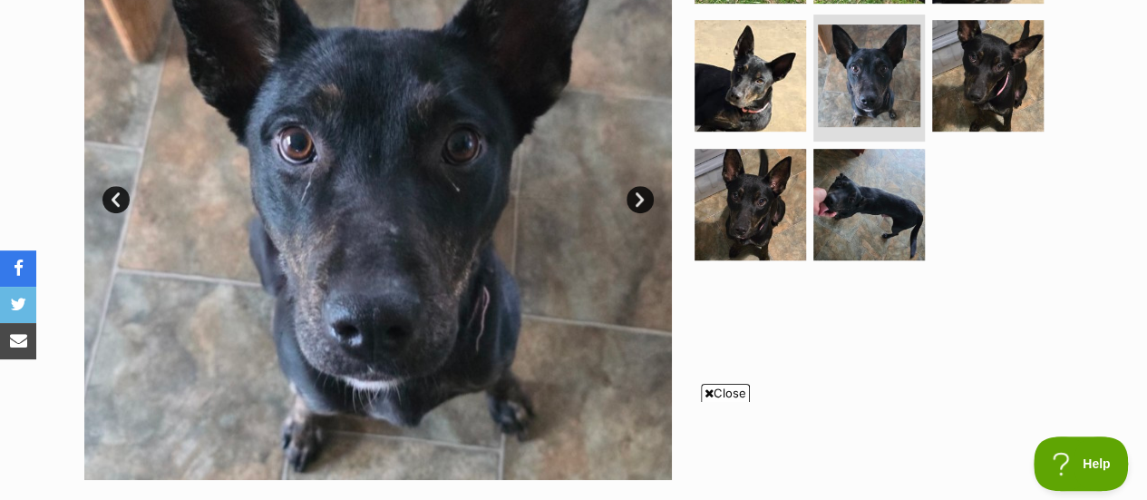
scroll to position [494, 0]
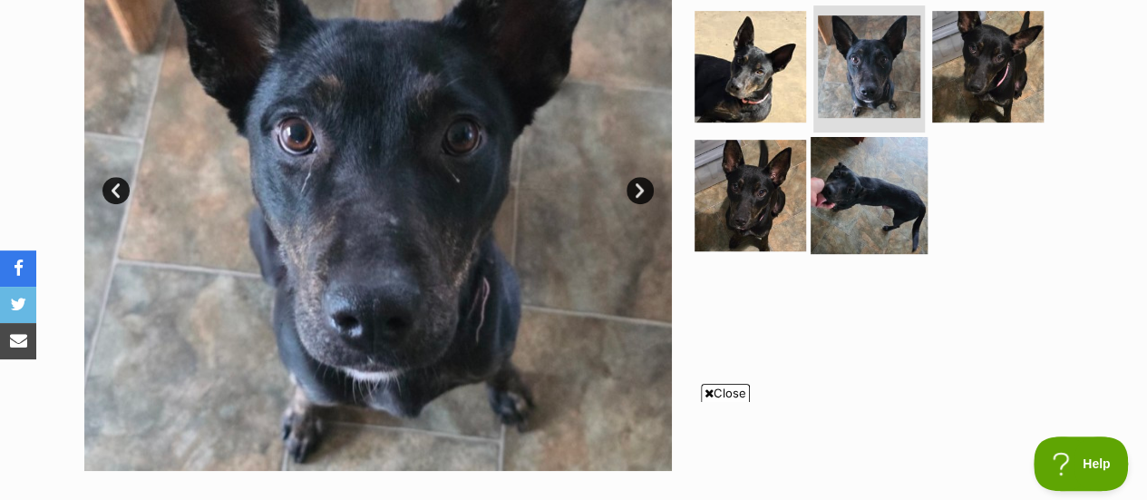
click at [887, 168] on img at bounding box center [869, 195] width 117 height 117
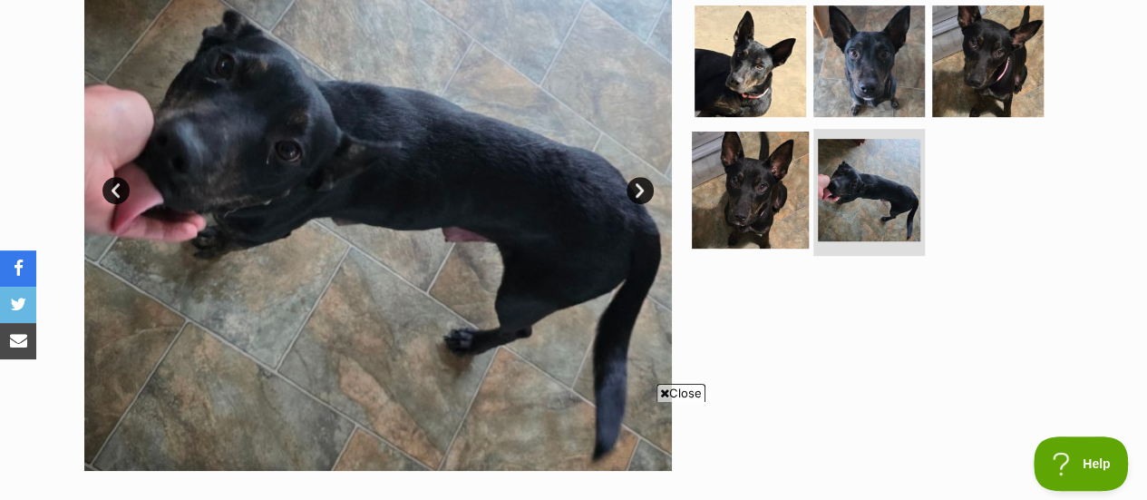
click at [758, 215] on img at bounding box center [750, 190] width 117 height 117
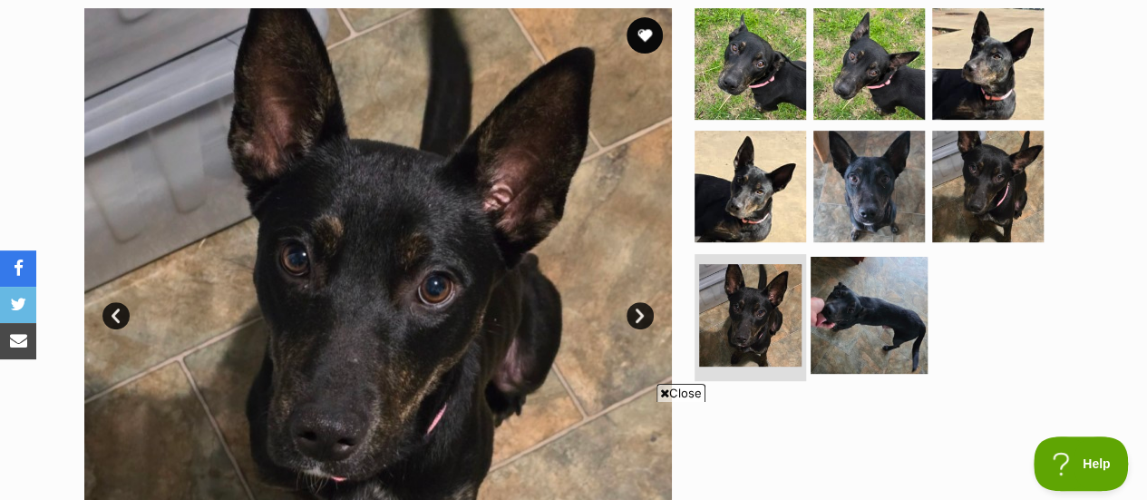
scroll to position [362, 0]
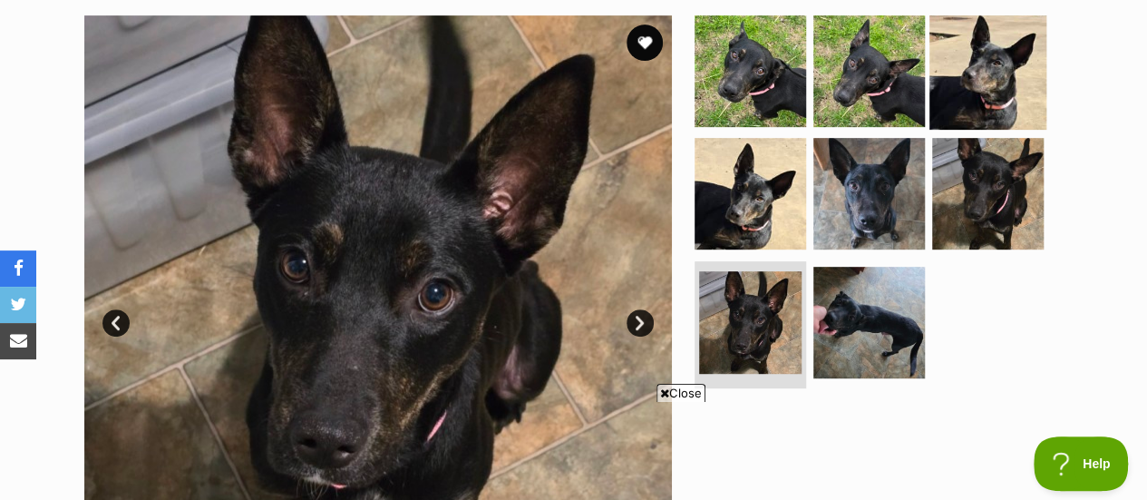
click at [974, 95] on img at bounding box center [988, 70] width 117 height 117
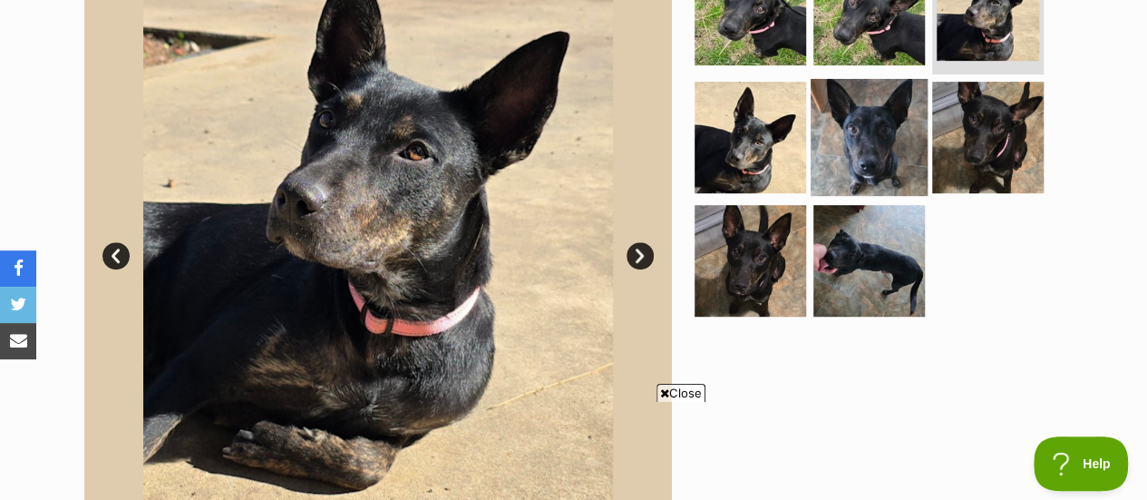
scroll to position [384, 0]
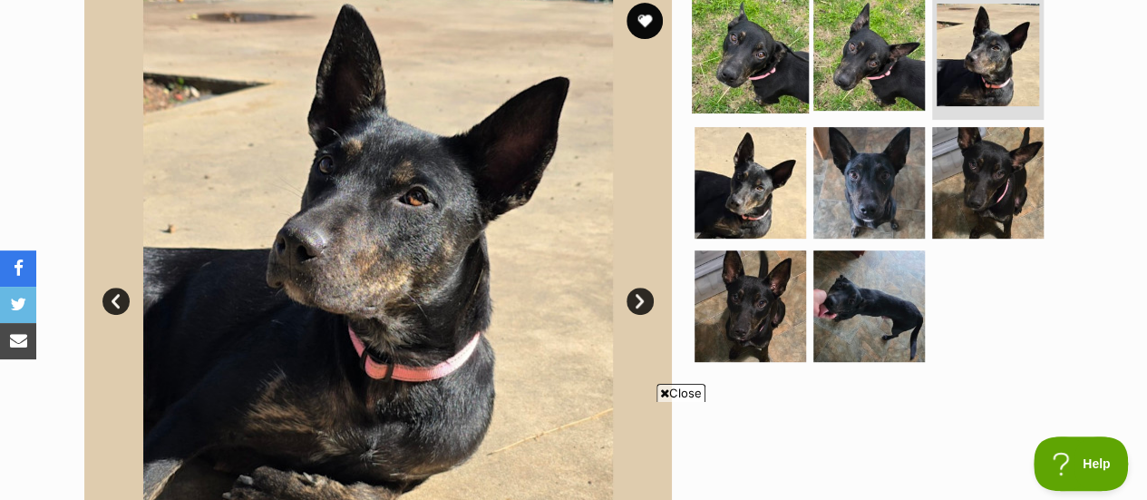
click at [780, 68] on img at bounding box center [750, 53] width 117 height 117
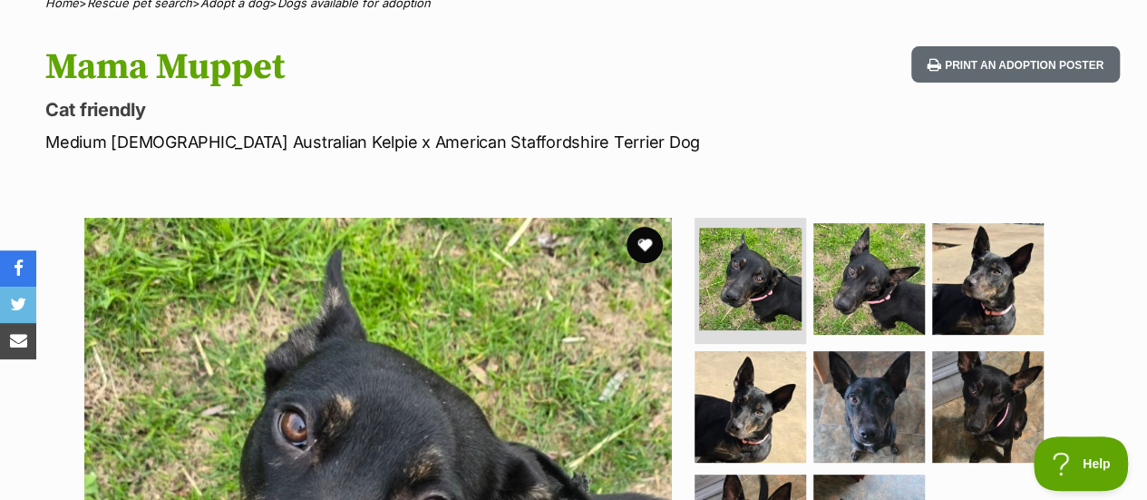
scroll to position [0, 0]
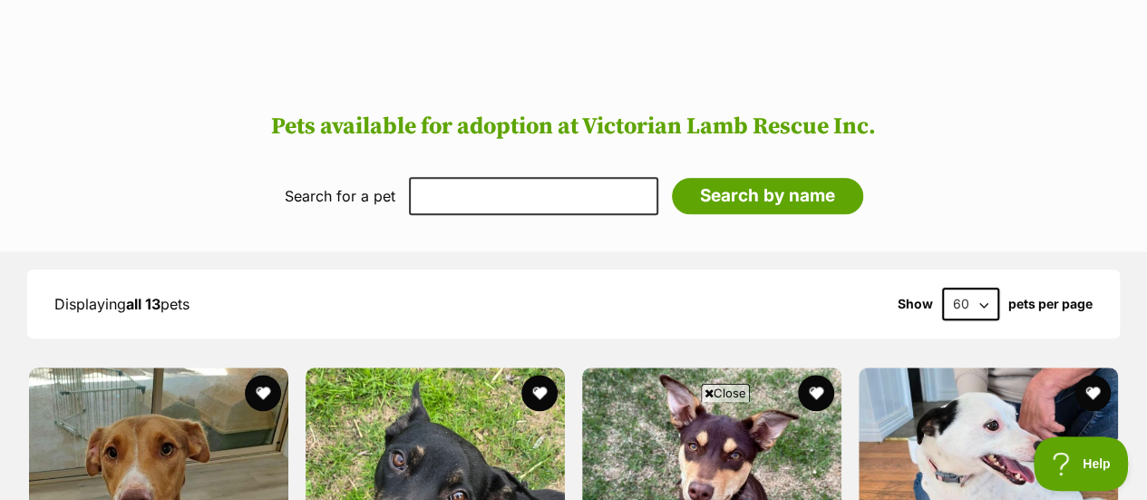
scroll to position [1117, 0]
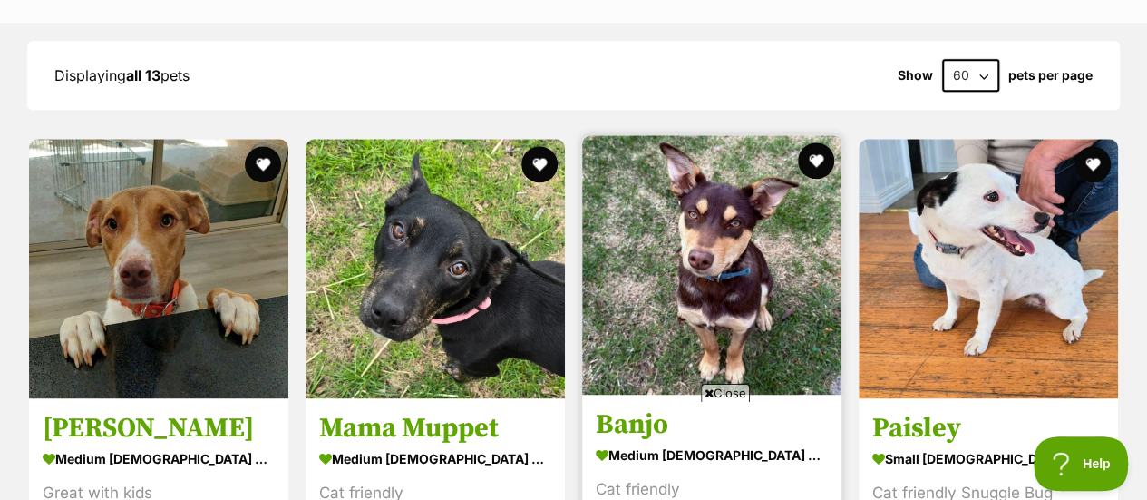
click at [648, 297] on img at bounding box center [711, 264] width 259 height 259
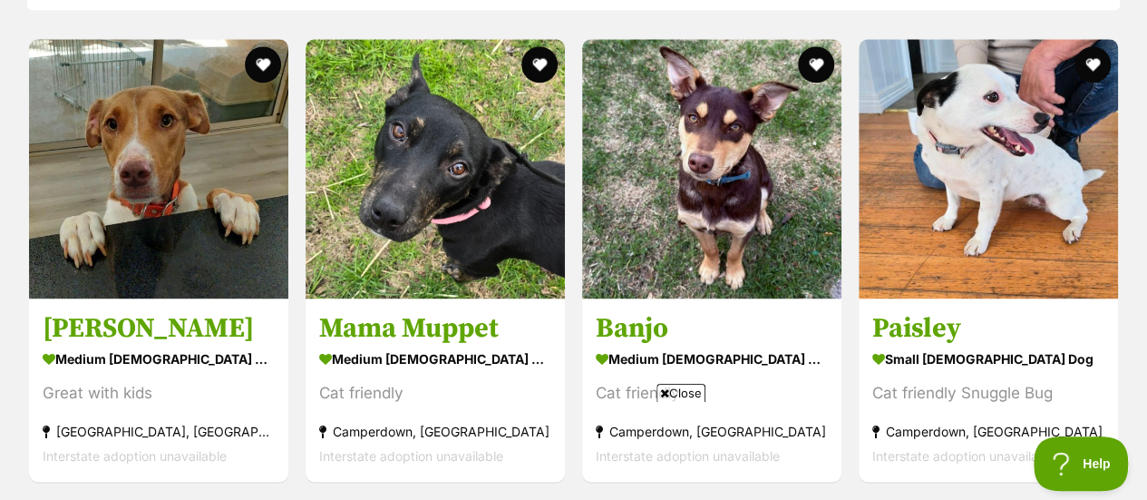
scroll to position [1220, 0]
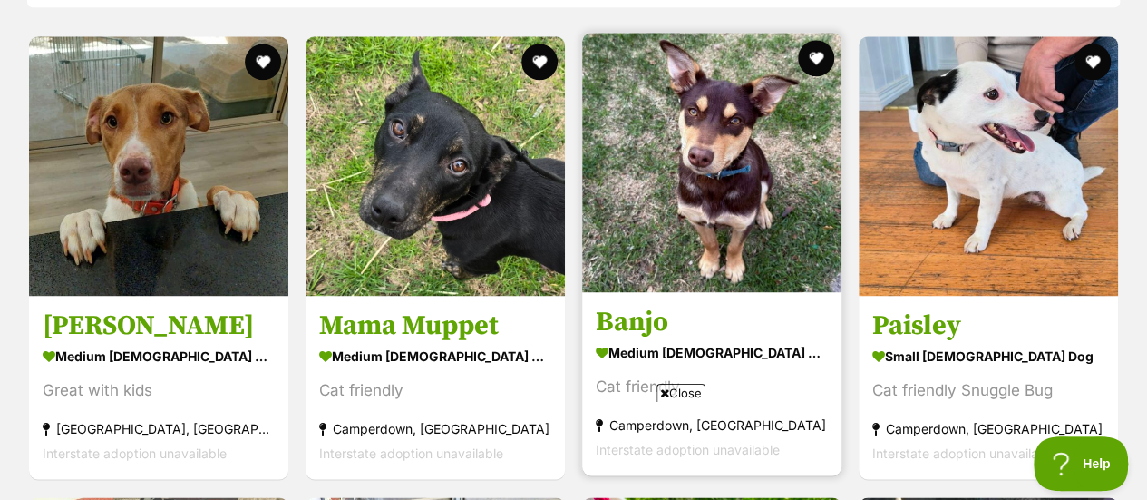
click at [659, 242] on img at bounding box center [711, 162] width 259 height 259
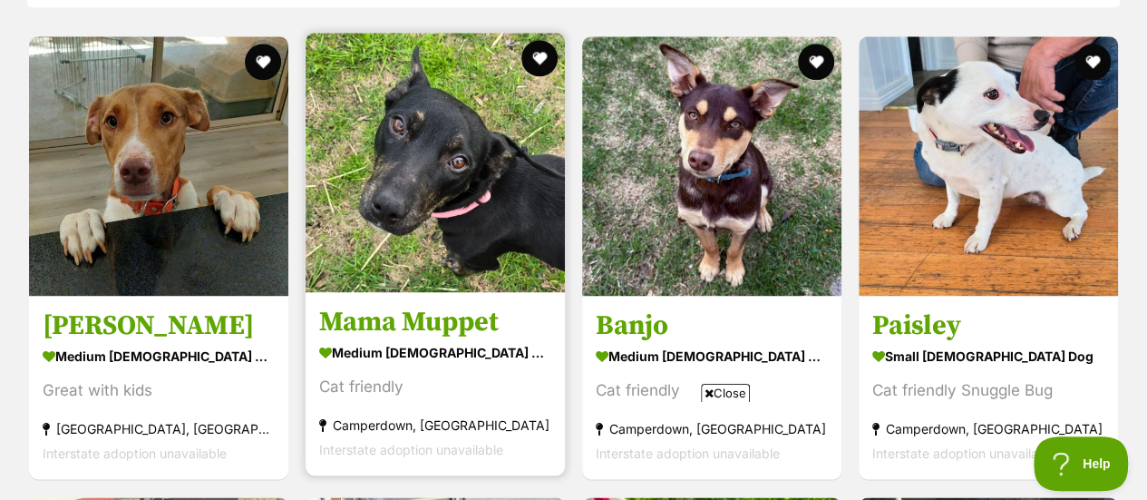
click at [479, 246] on img at bounding box center [435, 162] width 259 height 259
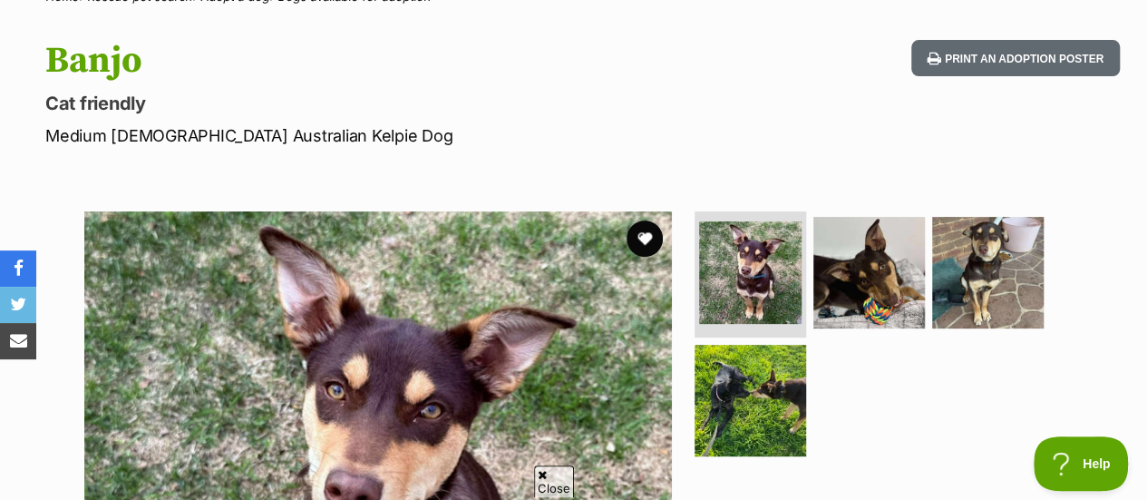
scroll to position [165, 0]
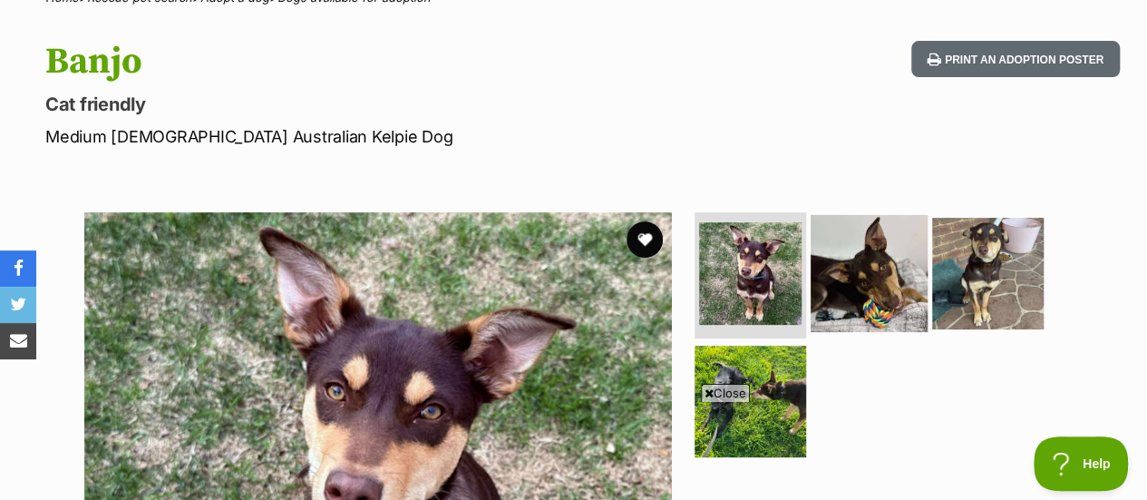
click at [862, 278] on img at bounding box center [869, 272] width 117 height 117
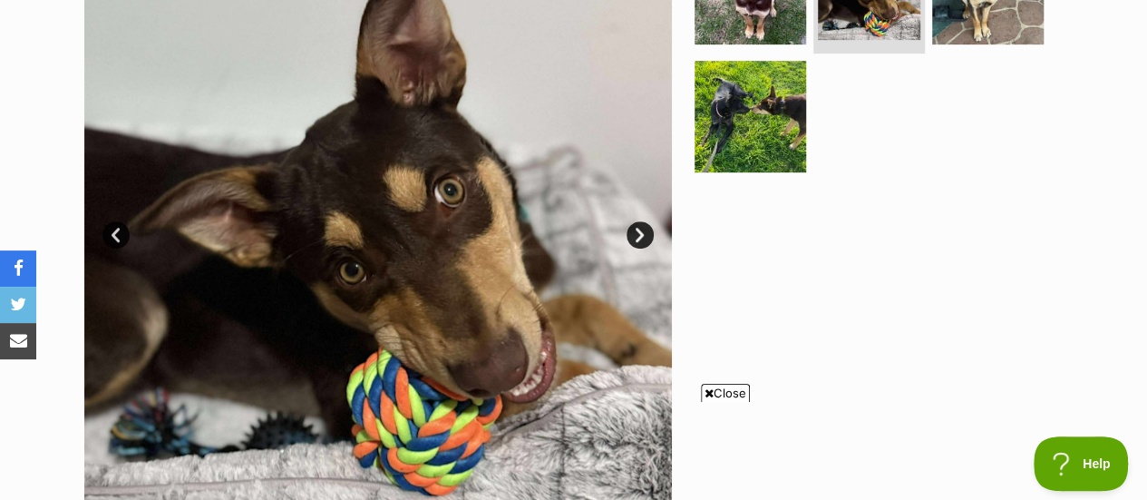
scroll to position [0, 0]
click at [640, 237] on link "Next" at bounding box center [640, 234] width 27 height 27
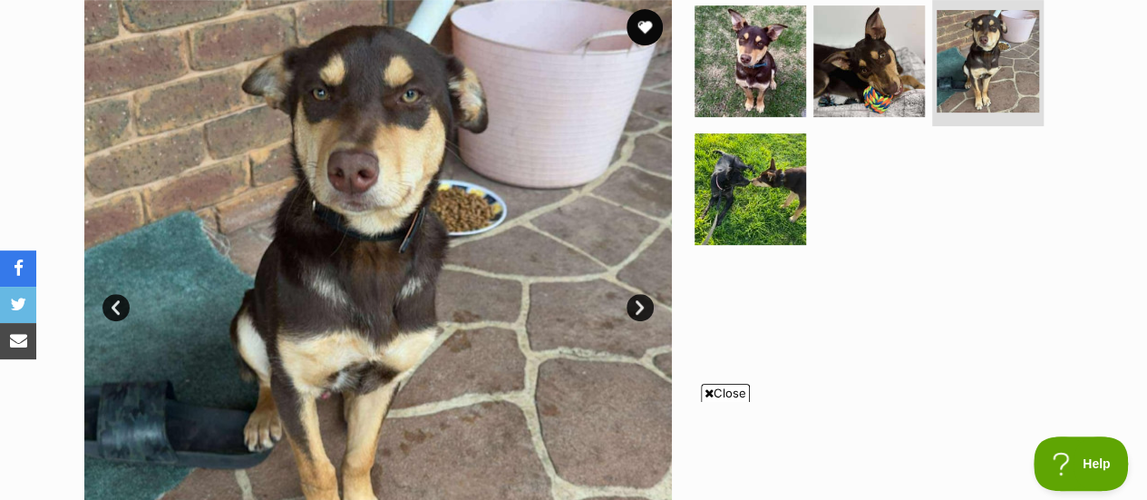
scroll to position [379, 0]
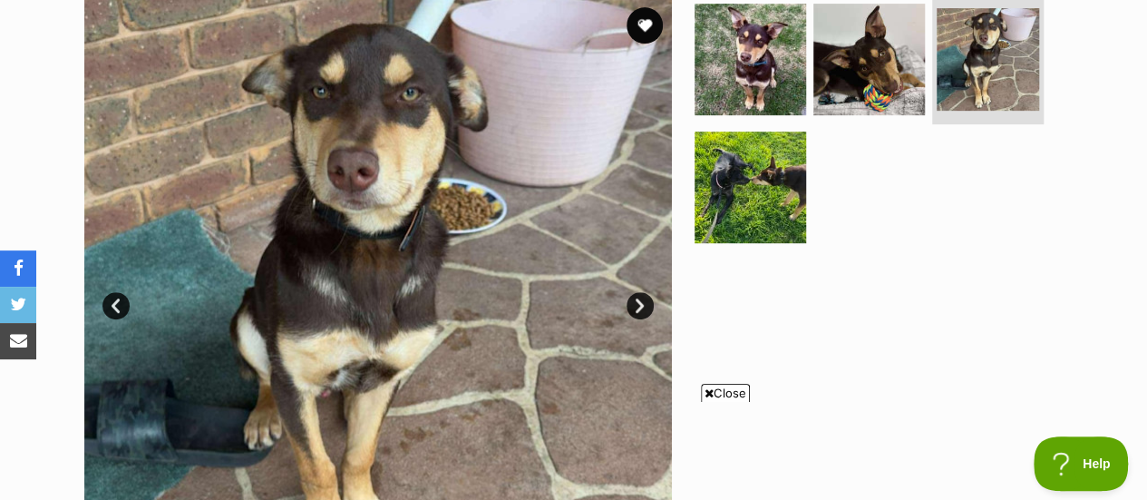
click at [639, 301] on link "Next" at bounding box center [640, 305] width 27 height 27
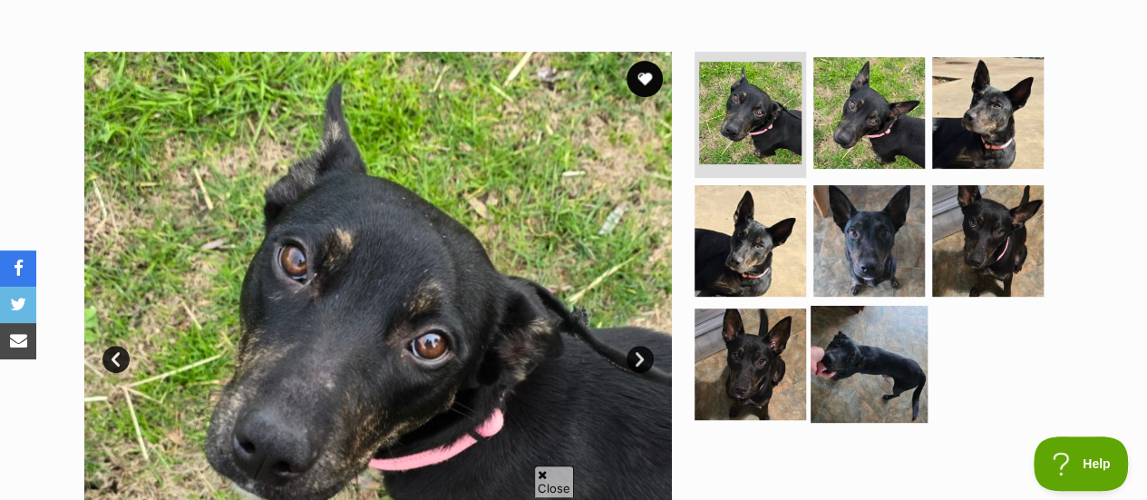
click at [852, 377] on img at bounding box center [869, 364] width 117 height 117
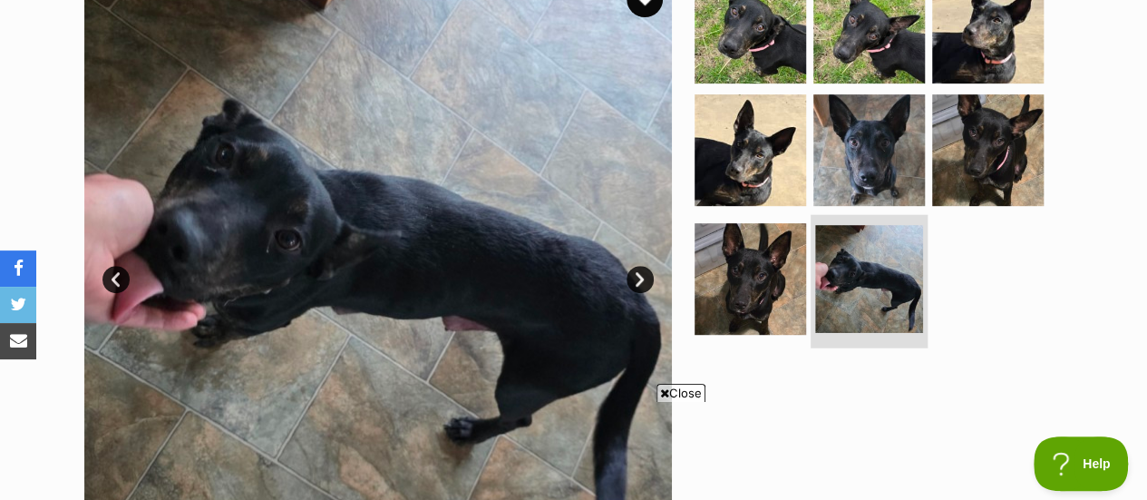
scroll to position [402, 0]
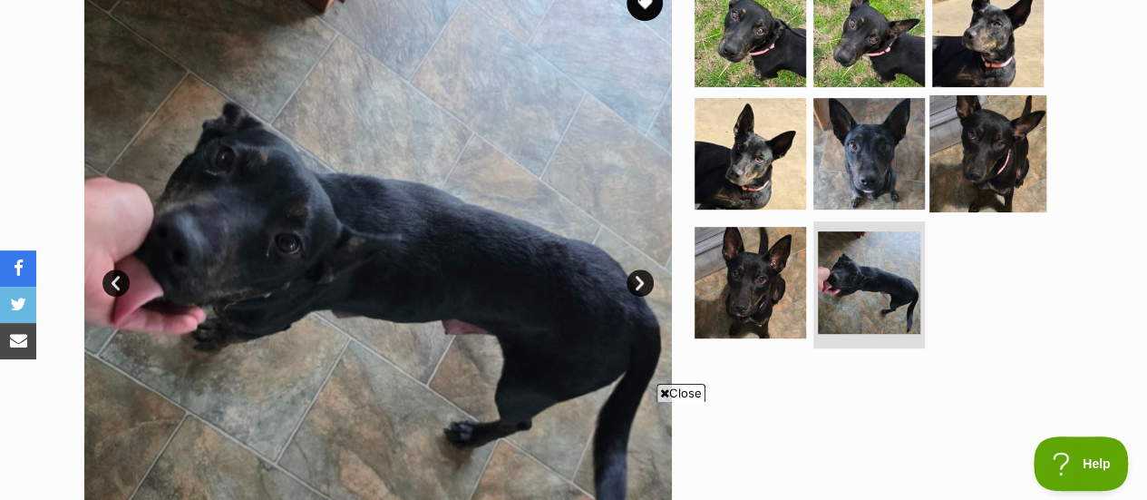
click at [974, 156] on img at bounding box center [988, 153] width 117 height 117
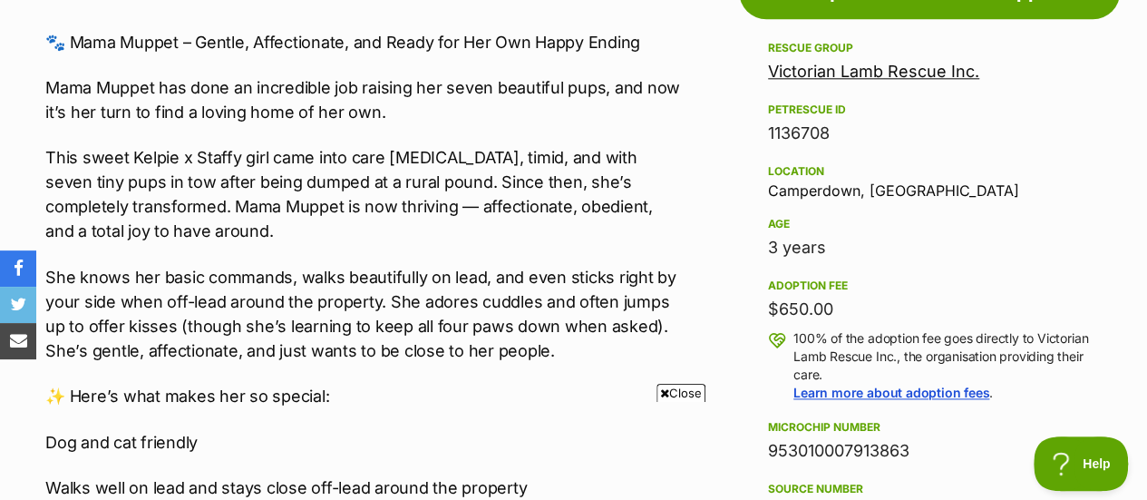
scroll to position [1054, 0]
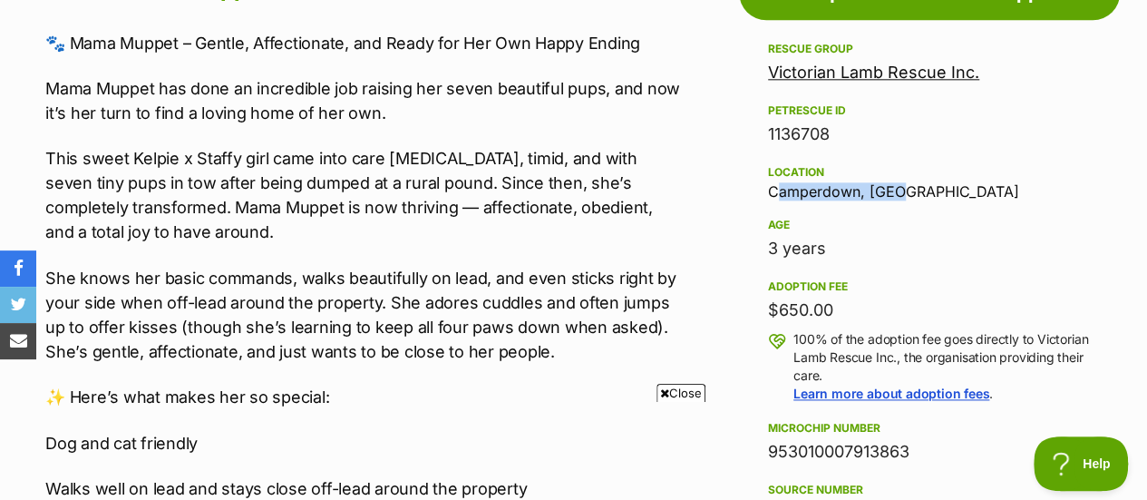
drag, startPoint x: 764, startPoint y: 191, endPoint x: 898, endPoint y: 187, distance: 134.3
click at [898, 187] on aside "Rescue group Victorian Lamb Rescue Inc. PetRescue ID 1136708 Location Camperdow…" at bounding box center [929, 403] width 381 height 731
copy div "Camperdown, [GEOGRAPHIC_DATA]"
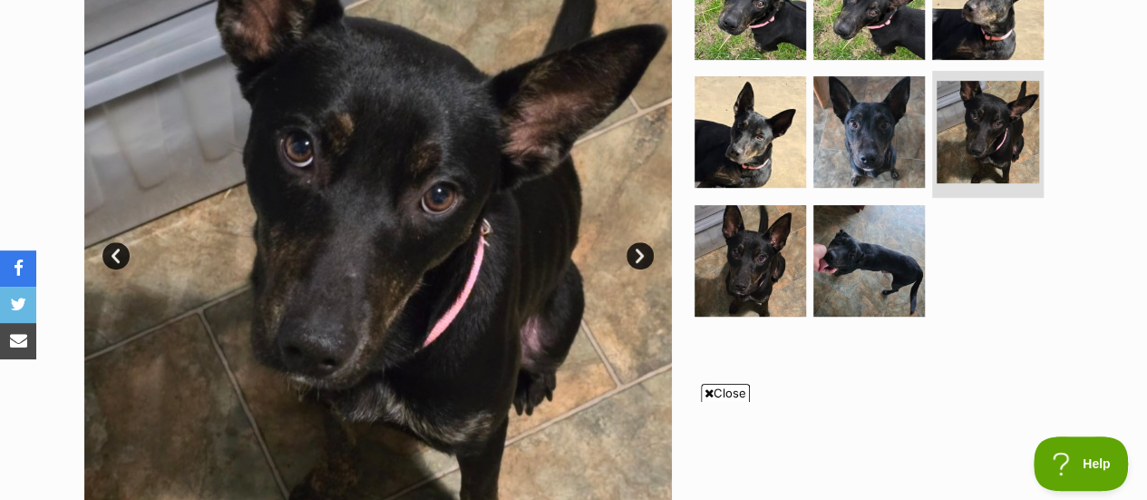
scroll to position [430, 0]
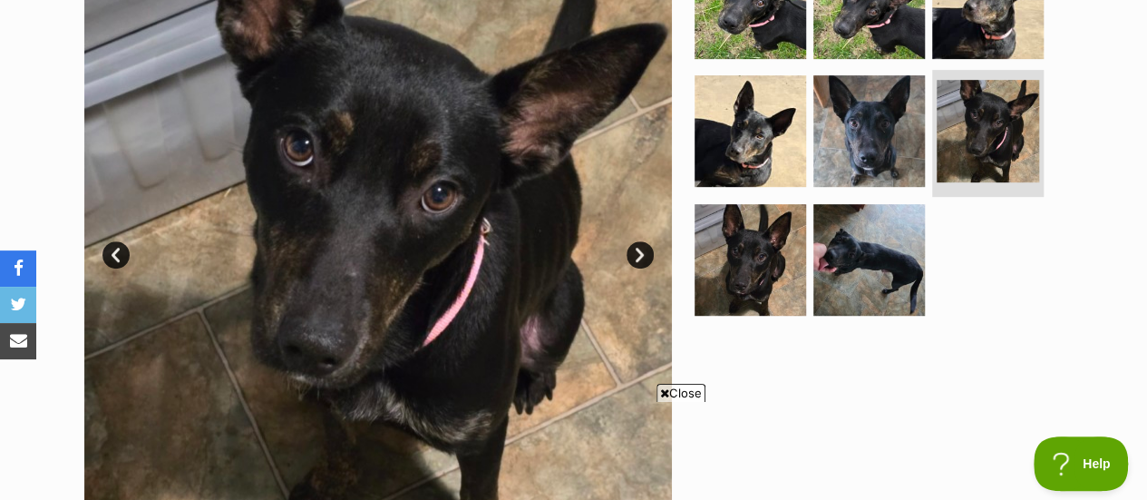
click at [687, 391] on span "Close" at bounding box center [681, 393] width 49 height 18
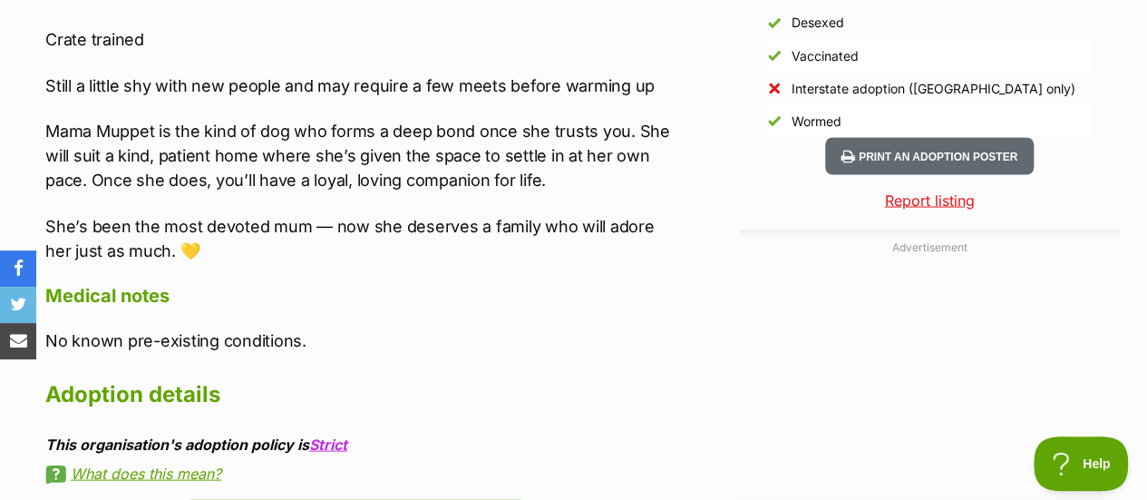
scroll to position [1739, 0]
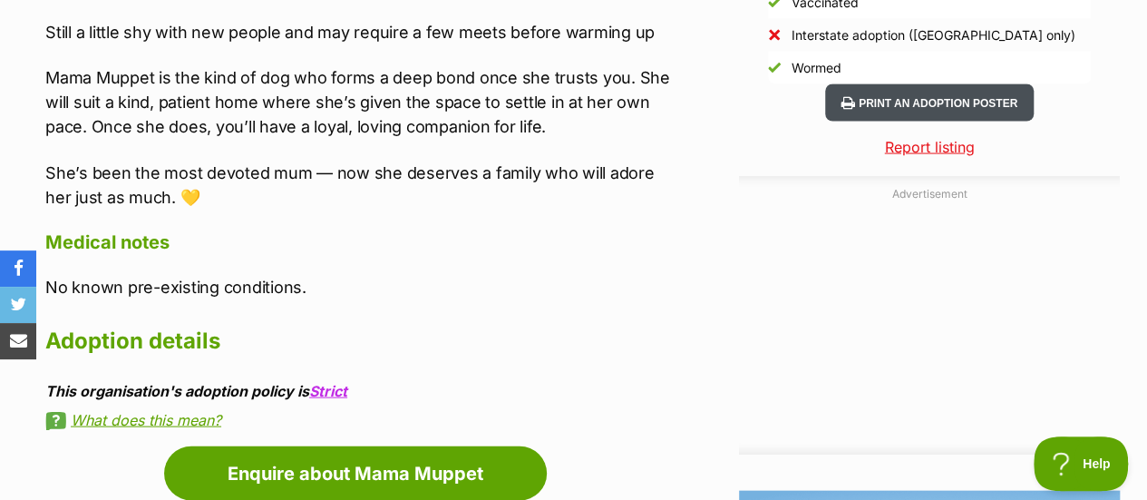
click at [836, 99] on button "Print an adoption poster" at bounding box center [929, 102] width 209 height 37
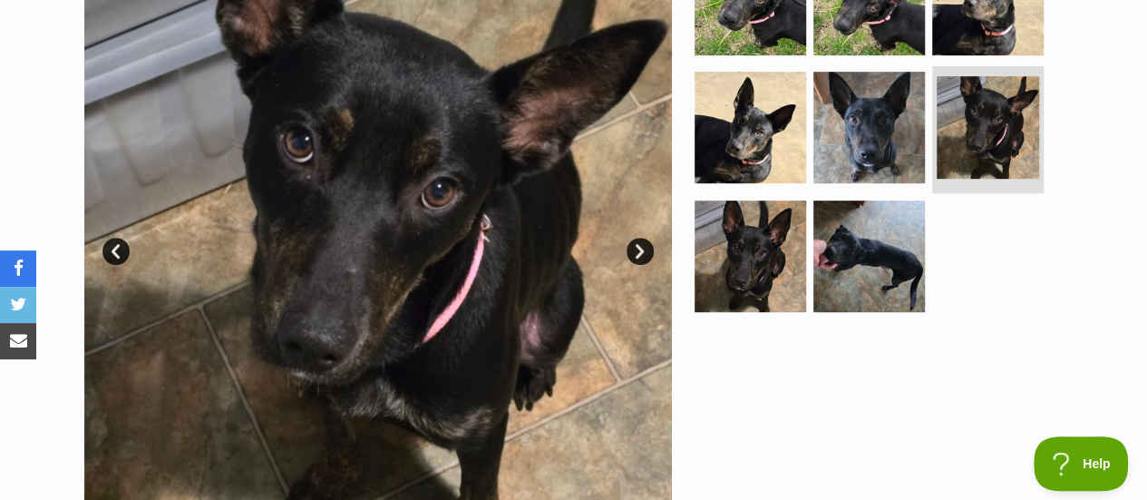
scroll to position [433, 0]
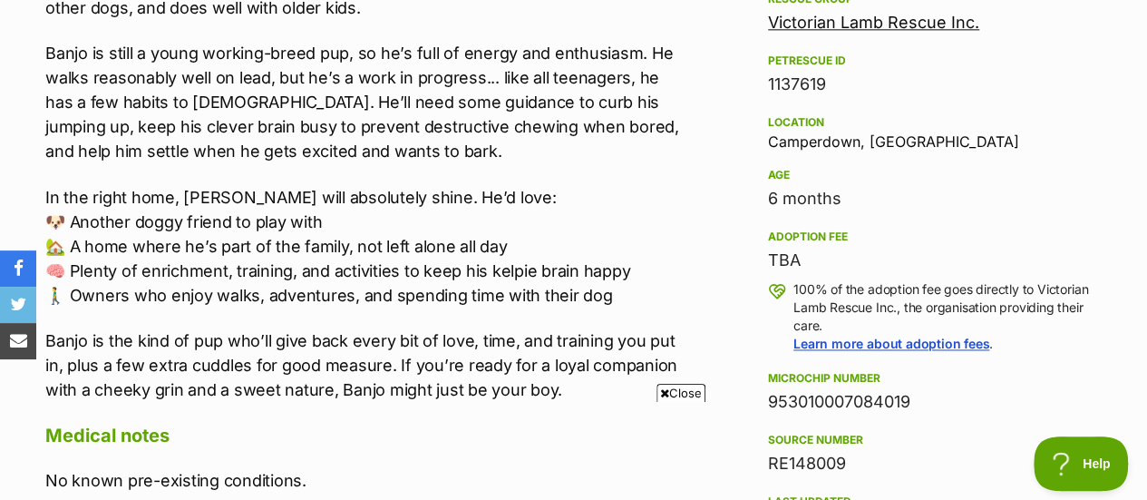
drag, startPoint x: 768, startPoint y: 276, endPoint x: 843, endPoint y: 268, distance: 75.7
click at [843, 268] on div "Adoption fee TBA 100% of the adoption fee goes directly to Victorian Lamb Rescu…" at bounding box center [929, 289] width 323 height 127
click at [843, 268] on div "TBA" at bounding box center [929, 260] width 323 height 25
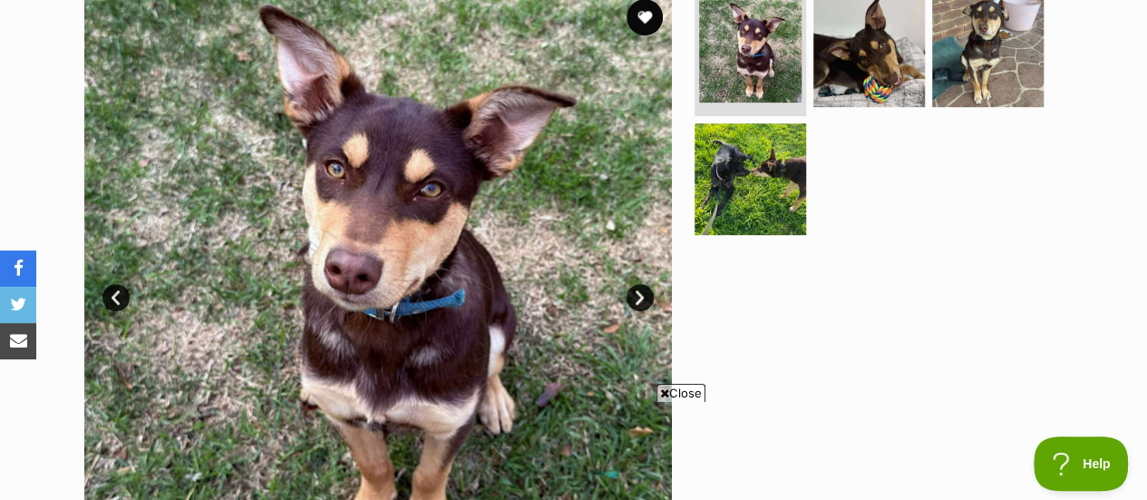
scroll to position [388, 0]
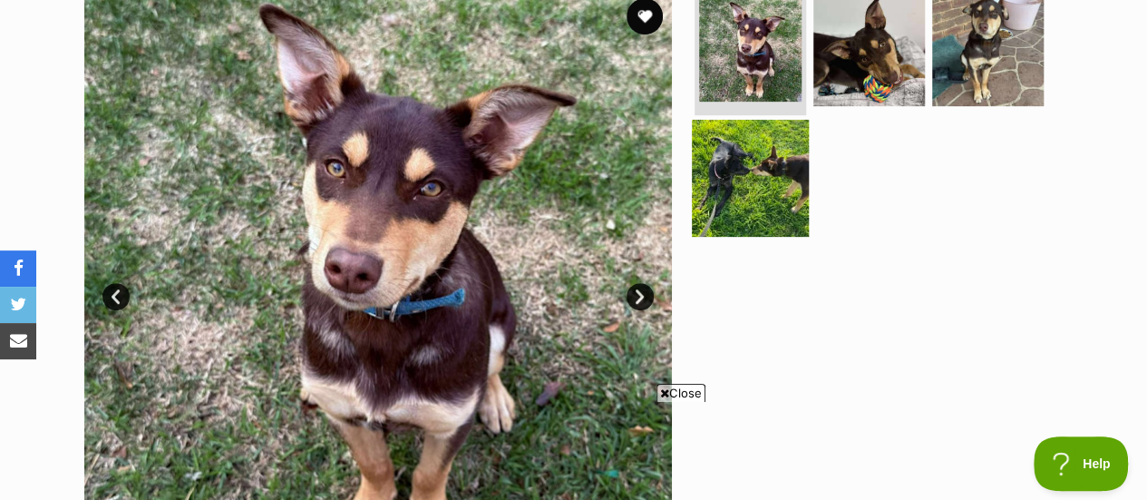
click at [745, 161] on img at bounding box center [750, 178] width 117 height 117
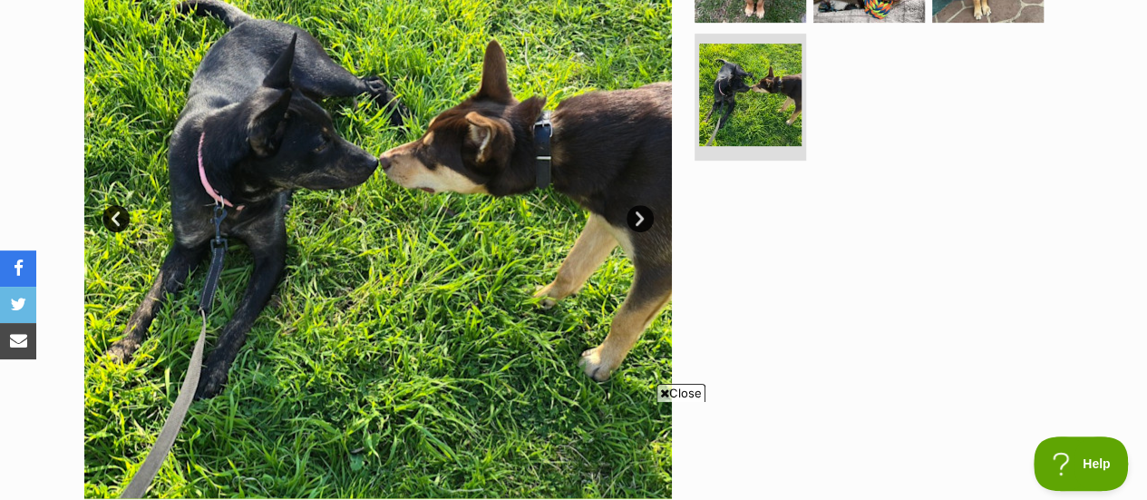
scroll to position [466, 0]
click at [648, 217] on link "Next" at bounding box center [640, 218] width 27 height 27
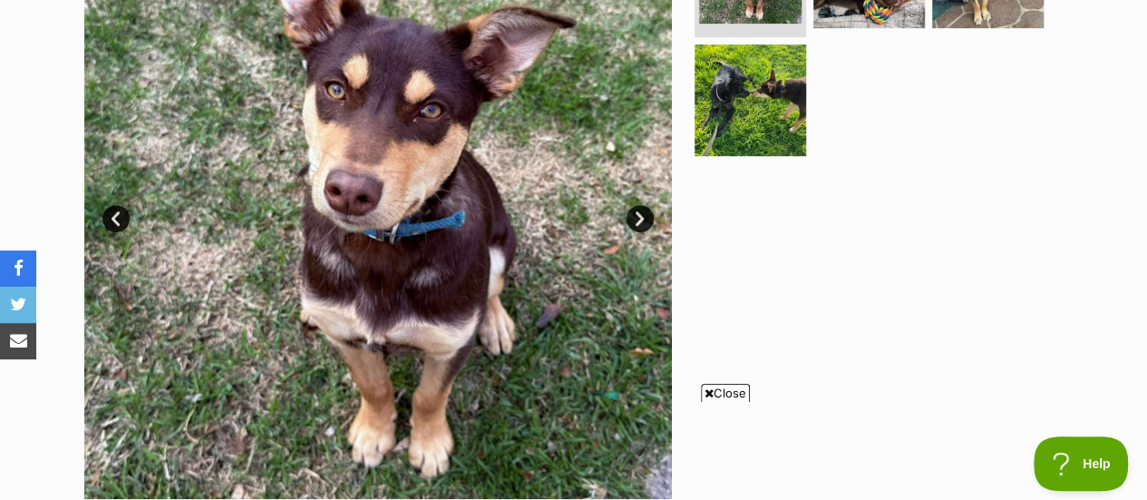
click at [648, 217] on link "Next" at bounding box center [640, 218] width 27 height 27
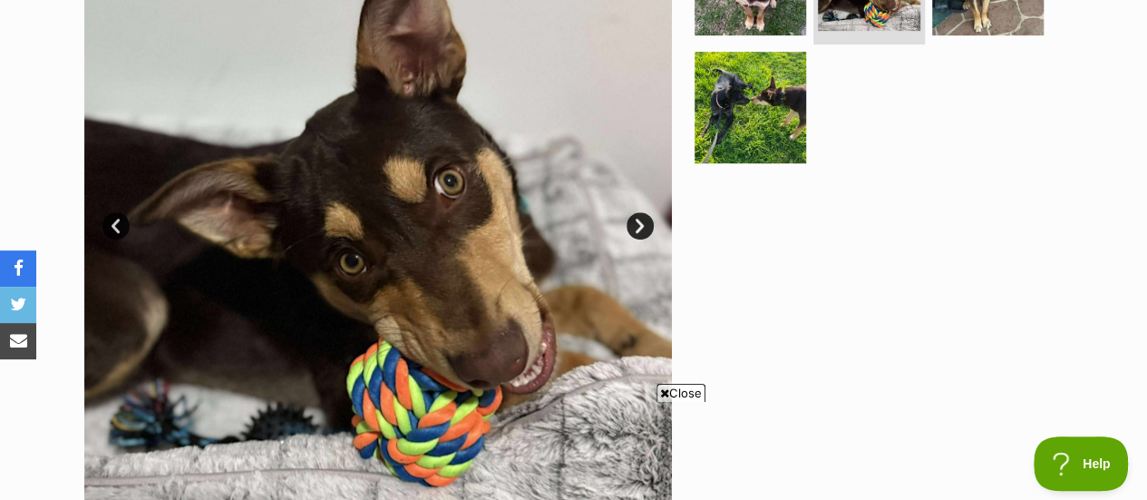
scroll to position [456, 0]
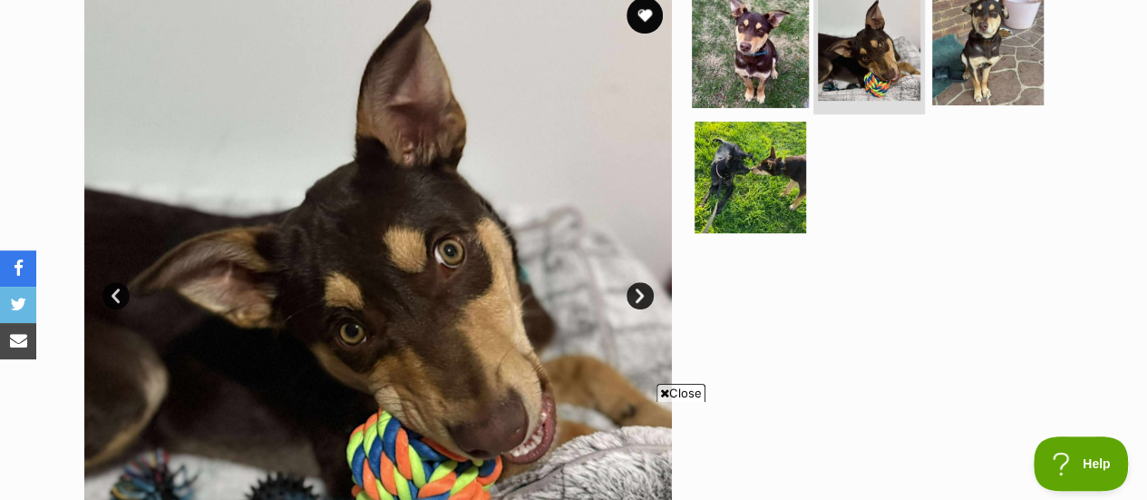
click at [764, 73] on img at bounding box center [750, 48] width 117 height 117
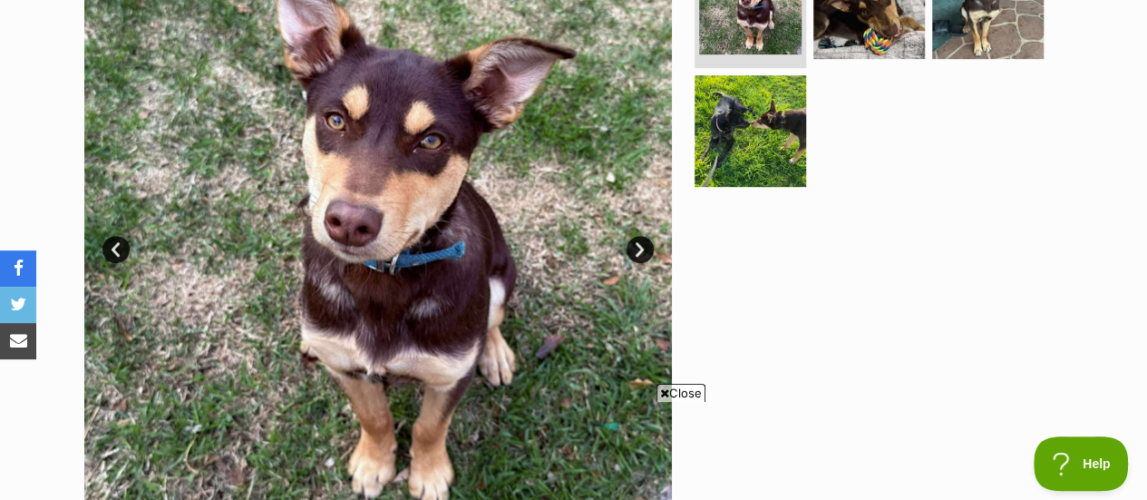
scroll to position [436, 0]
